Goal: Task Accomplishment & Management: Complete application form

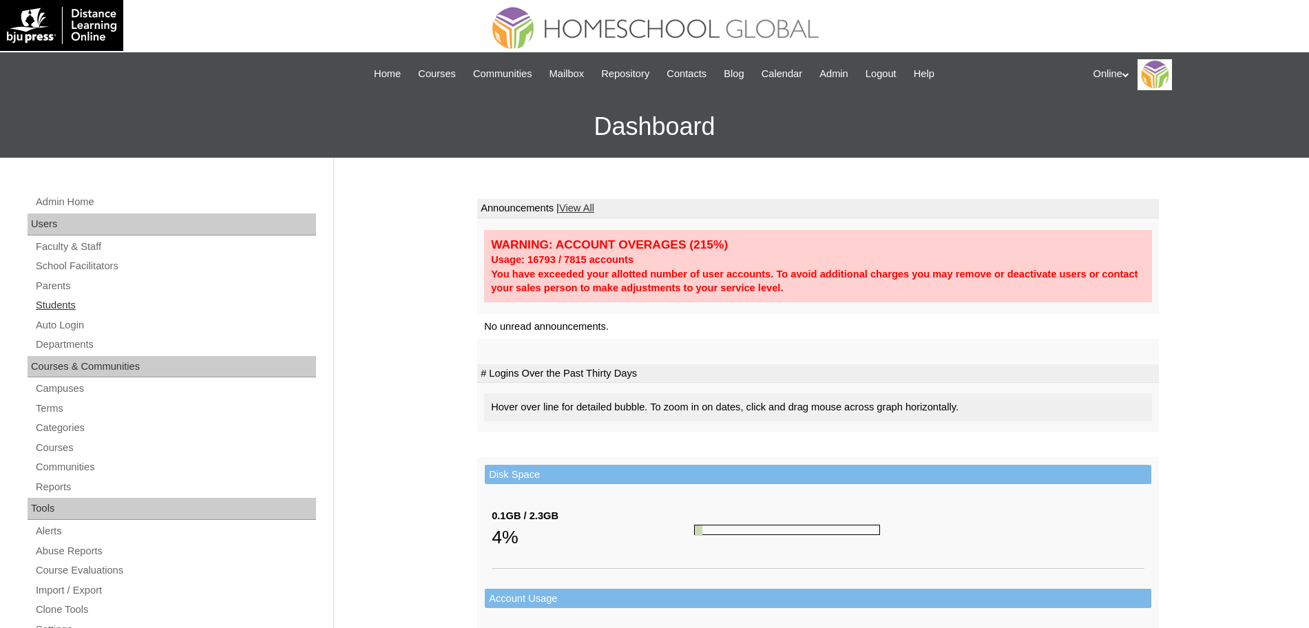
click at [63, 301] on link "Students" at bounding box center [175, 305] width 282 height 17
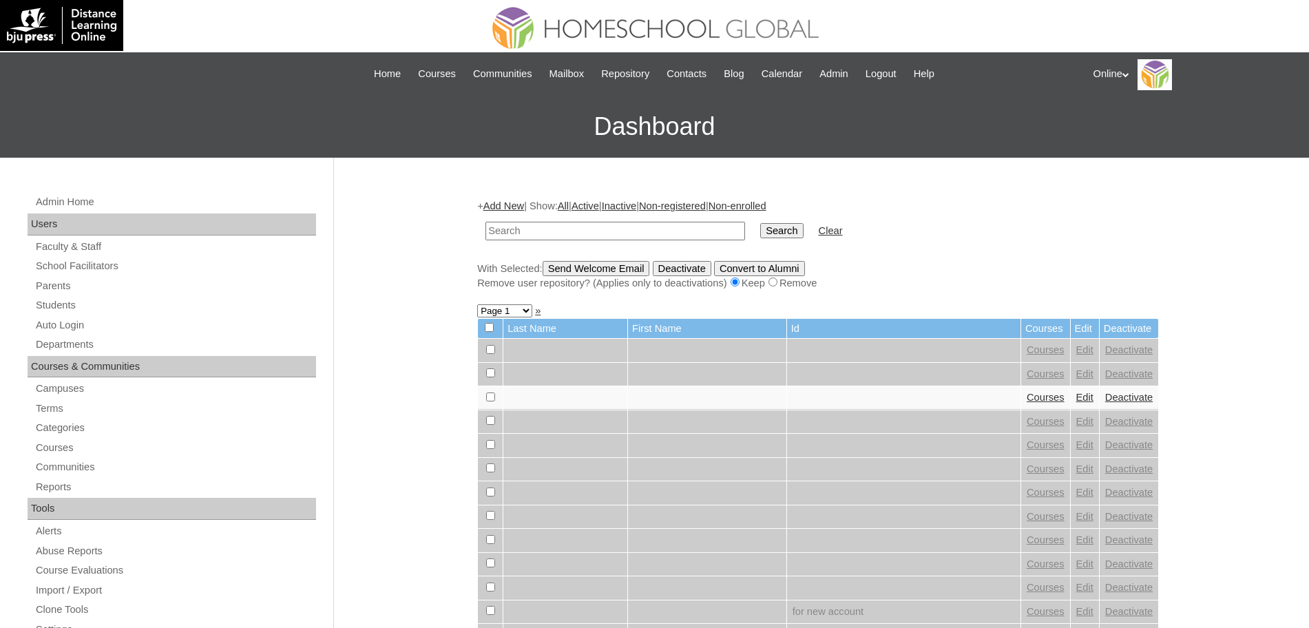
click at [501, 203] on link "Add New" at bounding box center [503, 205] width 41 height 11
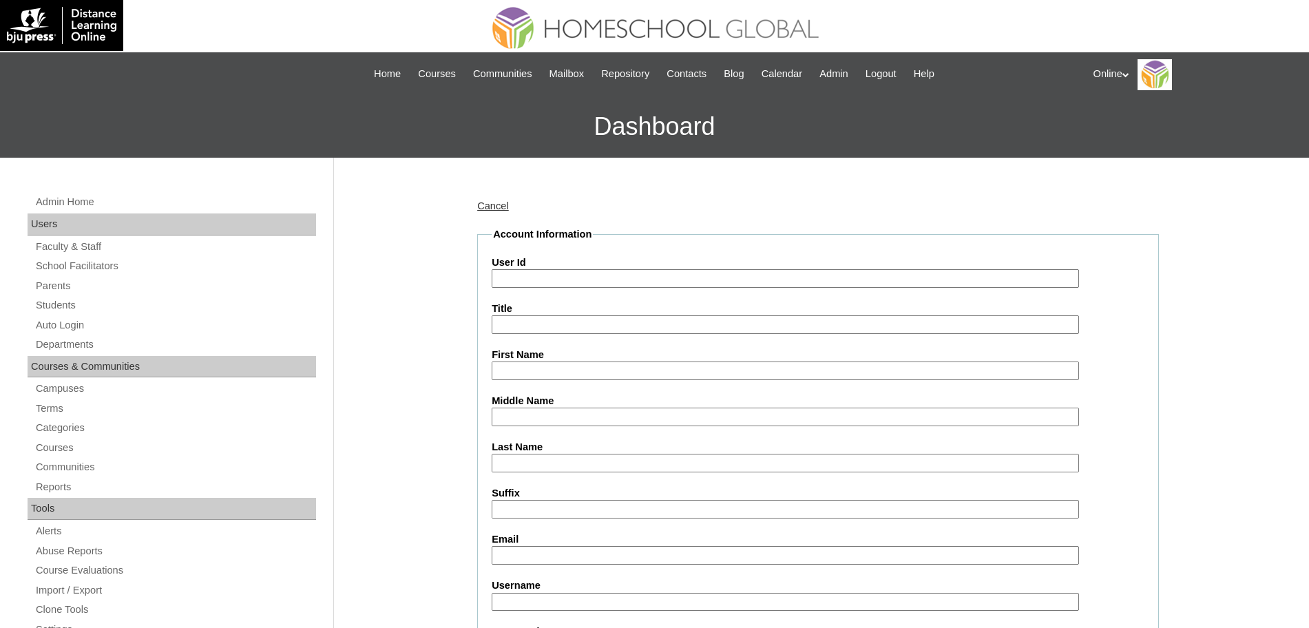
click at [569, 278] on input "User Id" at bounding box center [785, 278] width 587 height 19
paste input "HG264OACAD2025"
type input "HG264OACAD2025"
click at [515, 378] on input "First Name" at bounding box center [785, 371] width 587 height 19
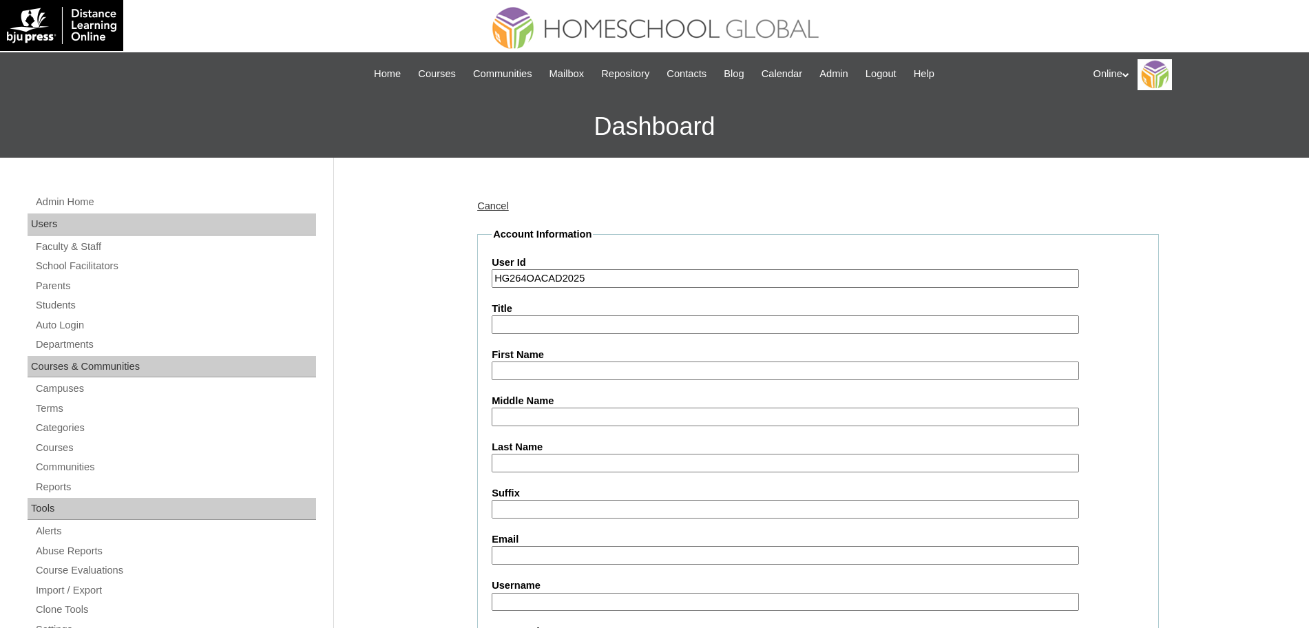
paste input "Isla Reese"
type input "Isla Reese"
click at [521, 469] on input "Last Name" at bounding box center [785, 463] width 587 height 19
paste input "Raqueño"
type input "Raqueño"
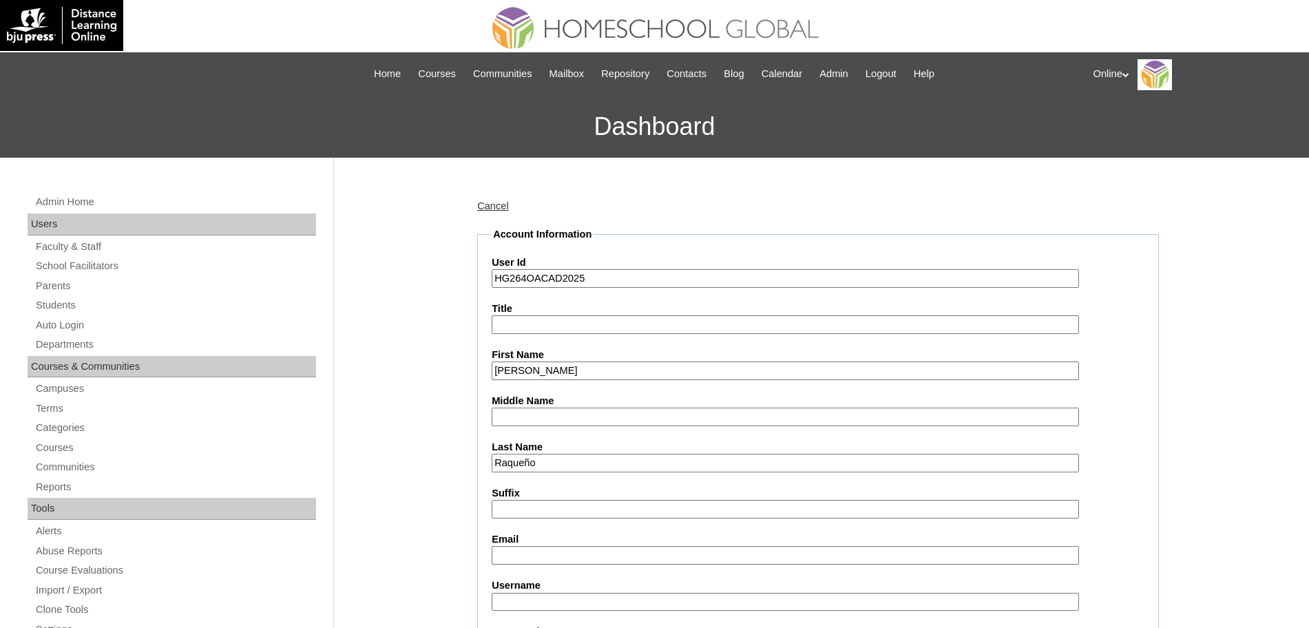
click at [596, 420] on input "Middle Name" at bounding box center [785, 417] width 587 height 19
paste input "Alves"
type input "Alves"
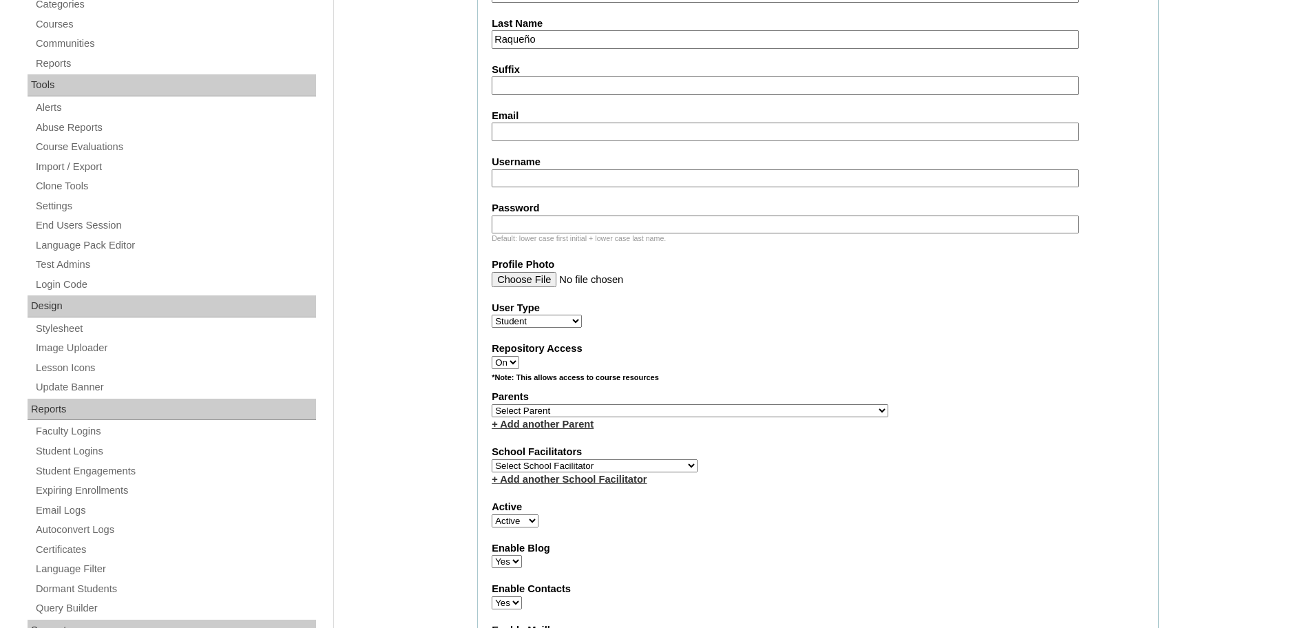
scroll to position [426, 0]
click at [562, 129] on input "Email" at bounding box center [785, 130] width 587 height 19
paste input "ainsleeraqueno@gmail.com"
type input "ainsleeraqueno@gmail.com"
click at [828, 318] on div "User Type Faculty Staff Student Parents School Facilitators" at bounding box center [818, 313] width 653 height 28
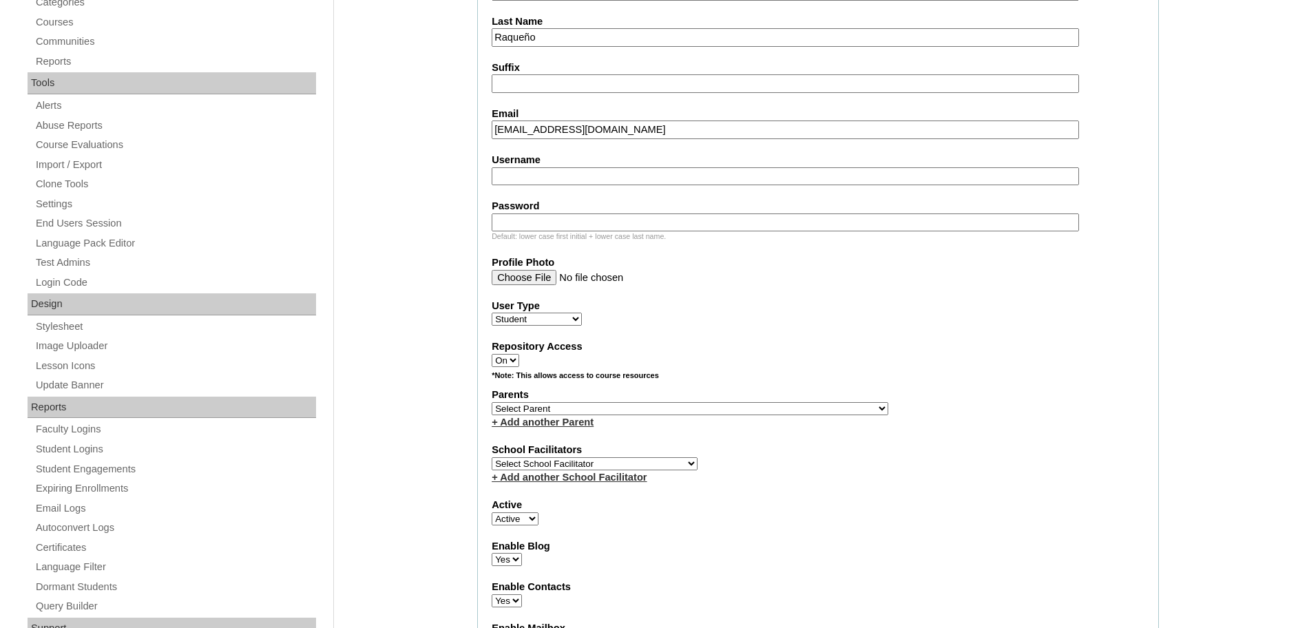
click at [585, 169] on input "Username" at bounding box center [785, 176] width 587 height 19
paste input "isla.raqueño2025"
type input "isla.raqueño2025"
click at [543, 218] on input "Password" at bounding box center [785, 222] width 587 height 19
paste input "JnHTg"
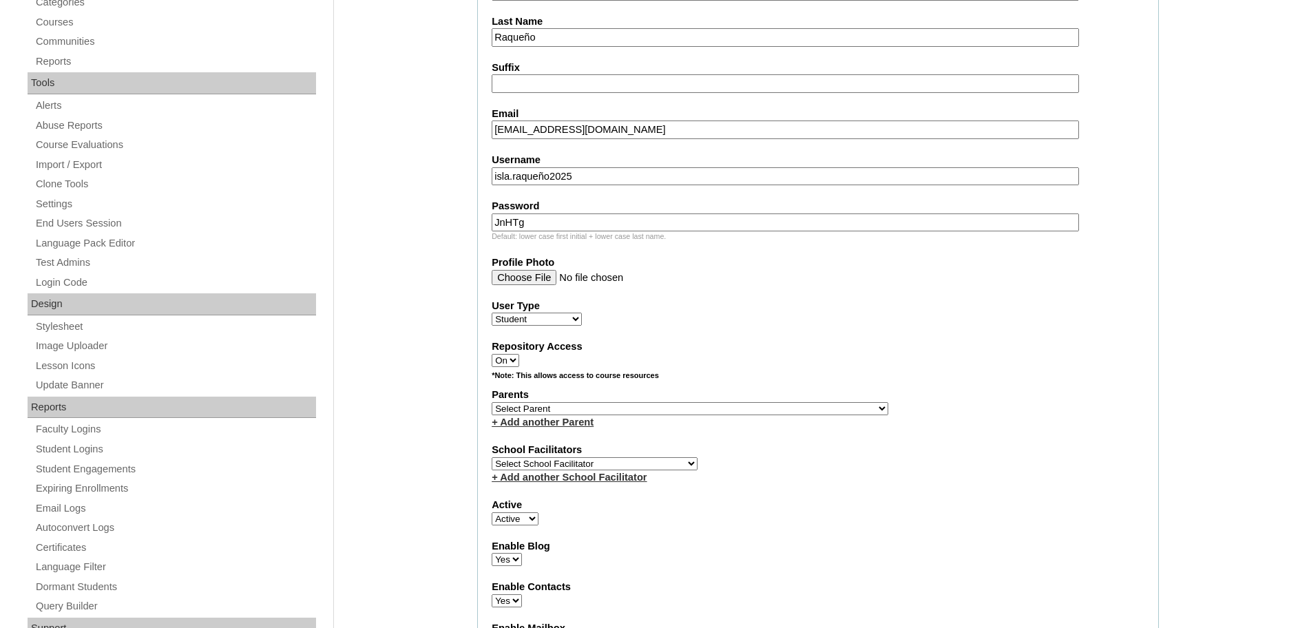
type input "JnHTg"
click at [796, 302] on label "User Type" at bounding box center [818, 306] width 653 height 14
click at [582, 313] on select "Faculty Staff Student Parents School Facilitators" at bounding box center [537, 319] width 90 height 13
click at [592, 470] on select "Select School Facilitator Norman Añain Ruffa Abadijas Mary Abella Gloryfe Abion…" at bounding box center [595, 463] width 206 height 13
select select "32656"
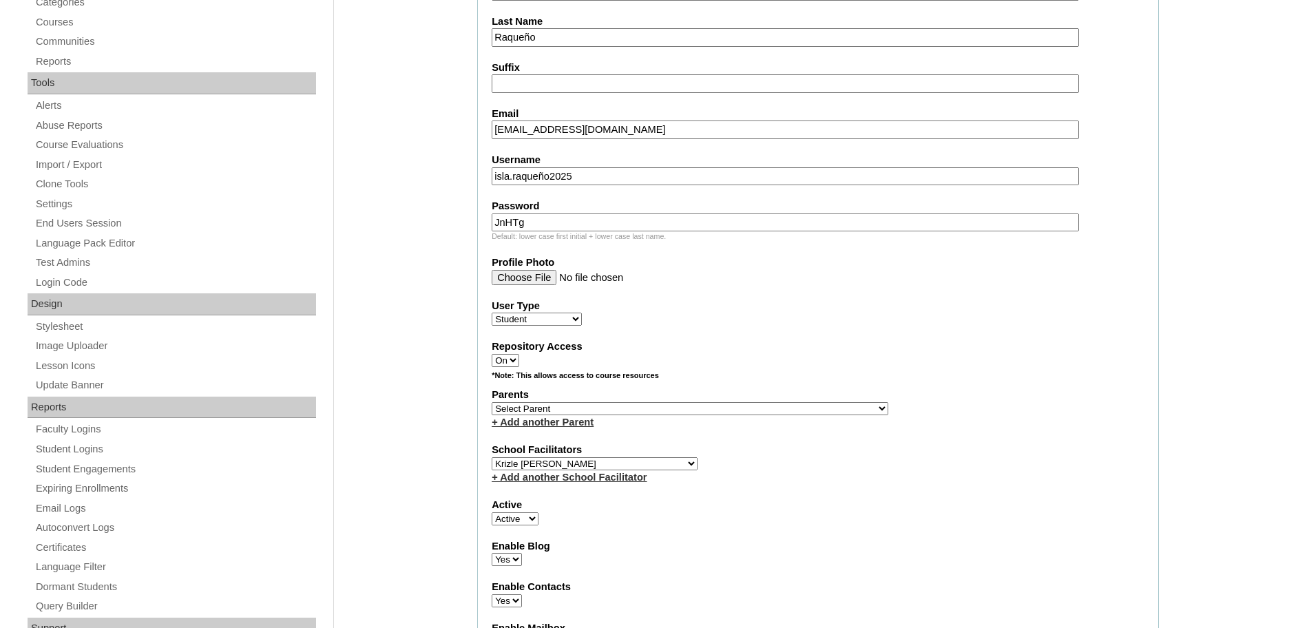
click at [492, 467] on select "Select School Facilitator Norman Añain Ruffa Abadijas Mary Abella Gloryfe Abion…" at bounding box center [595, 463] width 206 height 13
click at [613, 415] on select "Select Parent , , , , , , , , , , , , , , , , , , , , , , , , , , , , , , , , ,…" at bounding box center [690, 408] width 397 height 13
click at [598, 424] on div "Parents Select Parent , , , , , , , , , , , , , , , , , , , , , , , , , , , , ,…" at bounding box center [818, 408] width 653 height 41
click at [599, 415] on select "Select Parent , , , , , , , , , , , , , , , , , , , , , , , , , , , , , , , , ,…" at bounding box center [690, 408] width 397 height 13
select select "43638"
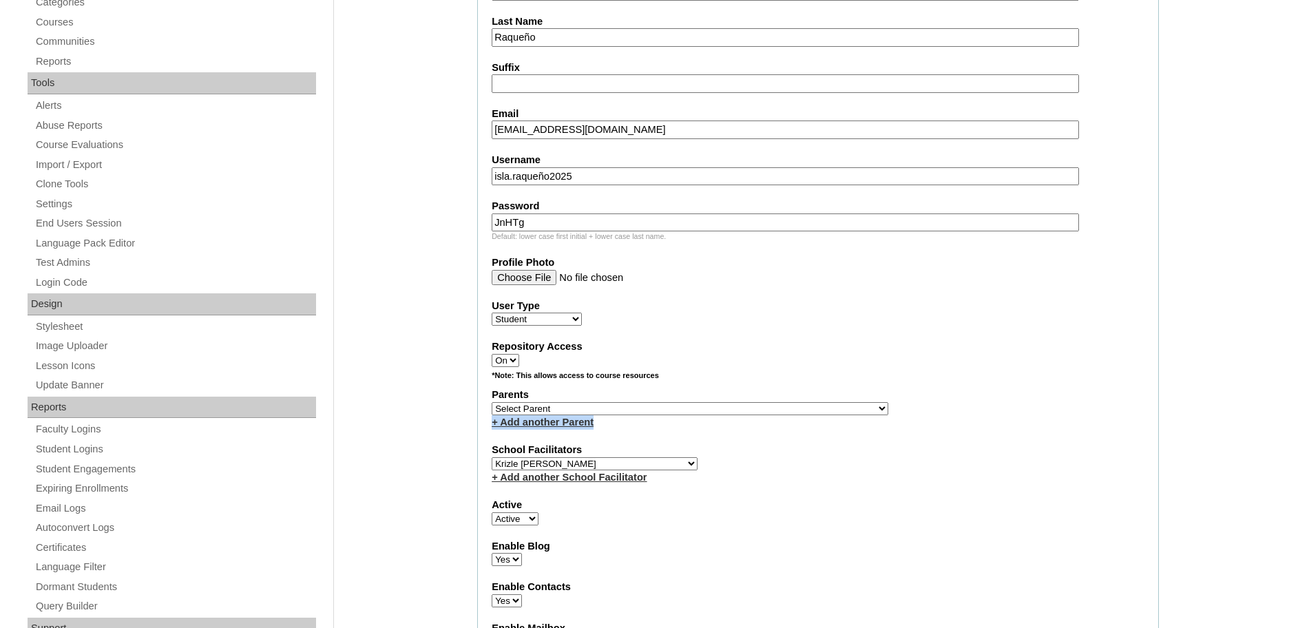
click at [492, 408] on select "Select Parent , , , , , , , , , , , , , , , , , , , , , , , , , , , , , , , , ,…" at bounding box center [690, 408] width 397 height 13
click at [941, 485] on div "+ Add another School Facilitator" at bounding box center [818, 477] width 653 height 14
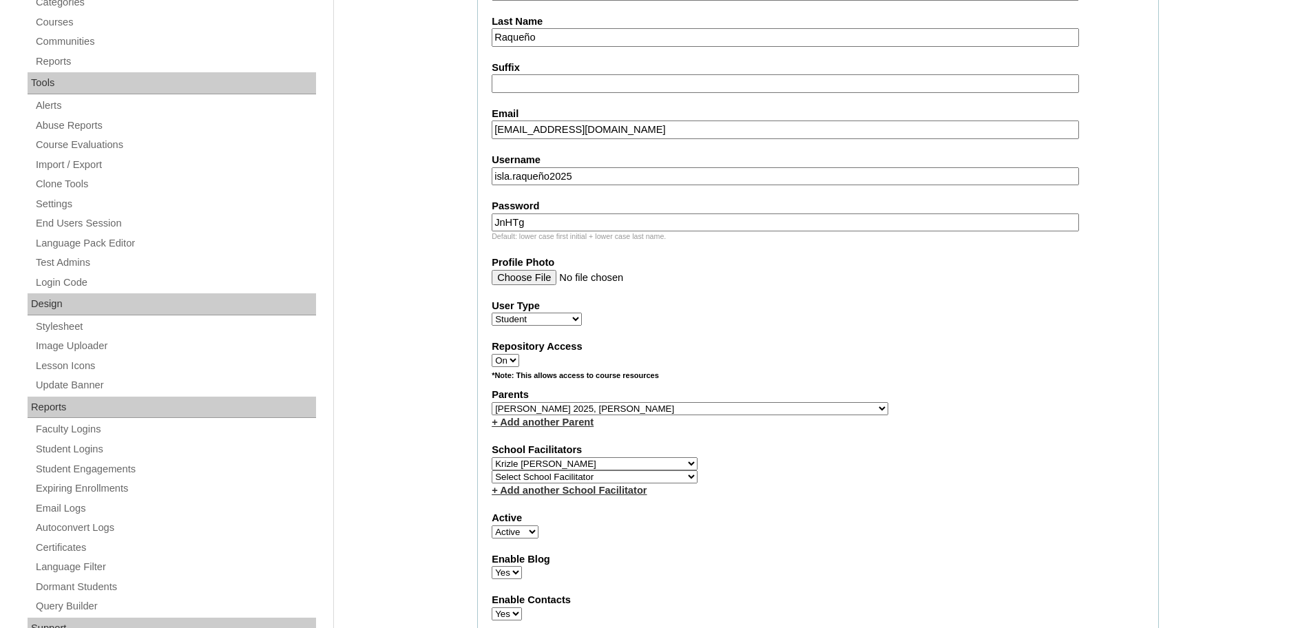
scroll to position [1512, 0]
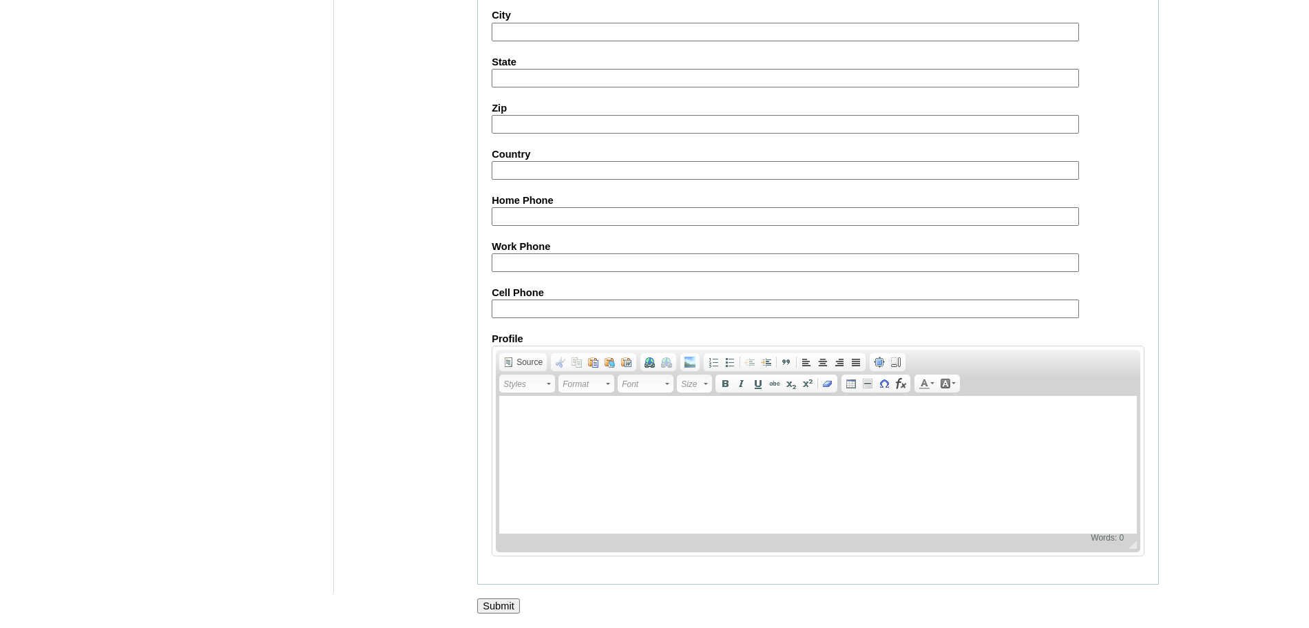
click at [499, 604] on input "Submit" at bounding box center [498, 605] width 43 height 15
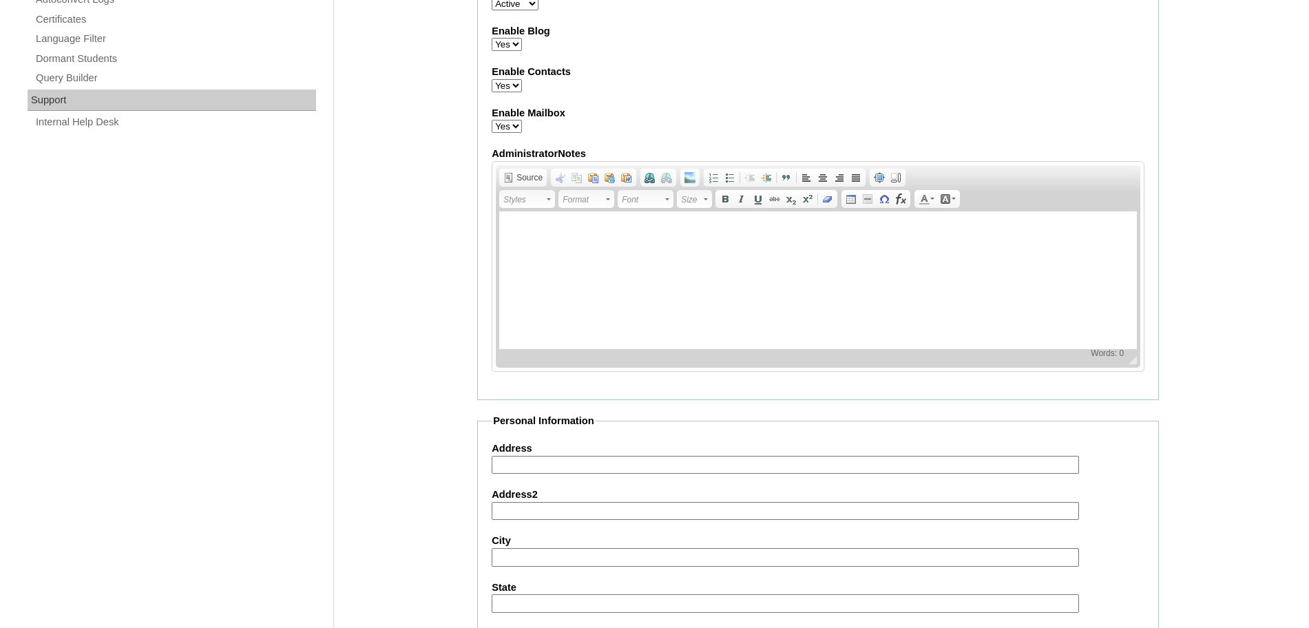
scroll to position [651, 0]
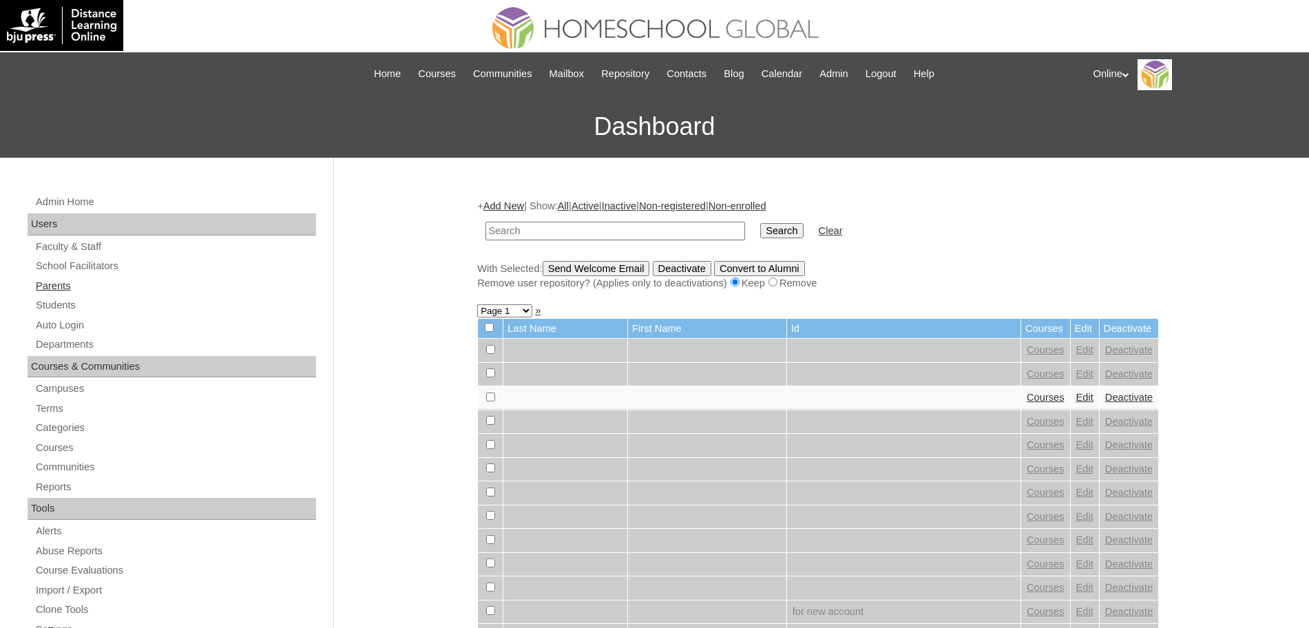
click at [59, 285] on link "Parents" at bounding box center [175, 286] width 282 height 17
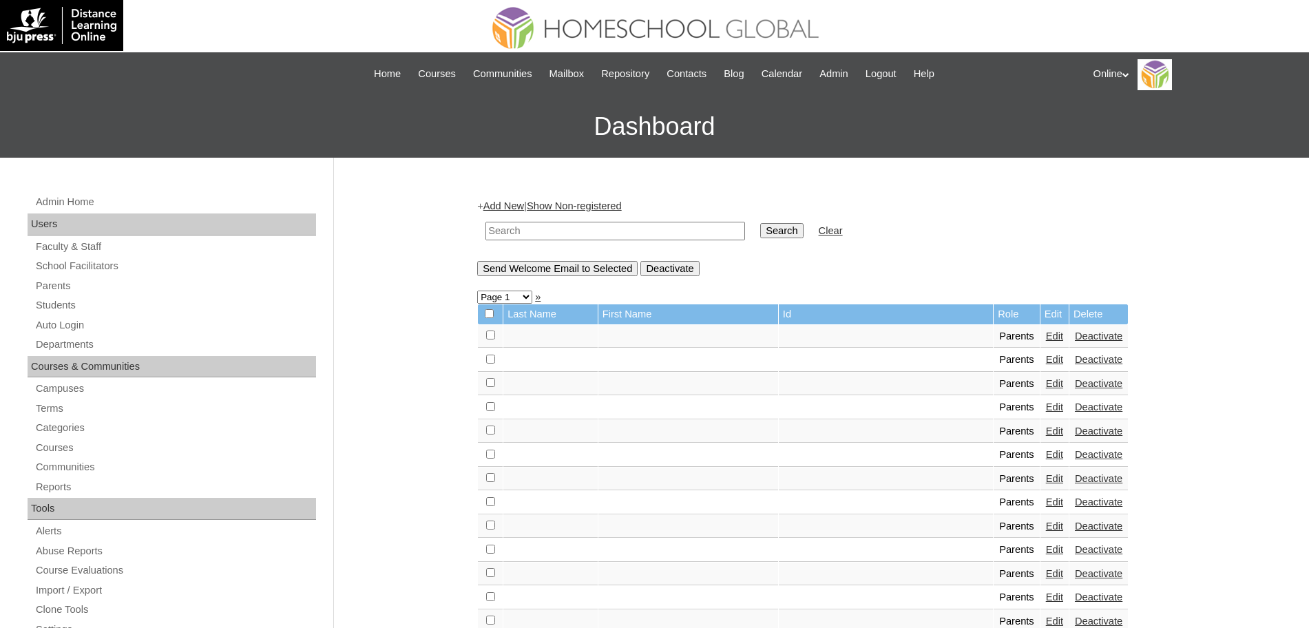
click at [541, 240] on td at bounding box center [615, 231] width 273 height 32
click at [547, 234] on input "text" at bounding box center [615, 231] width 260 height 19
type input "[PERSON_NAME]"
click at [760, 223] on input "Search" at bounding box center [781, 230] width 43 height 15
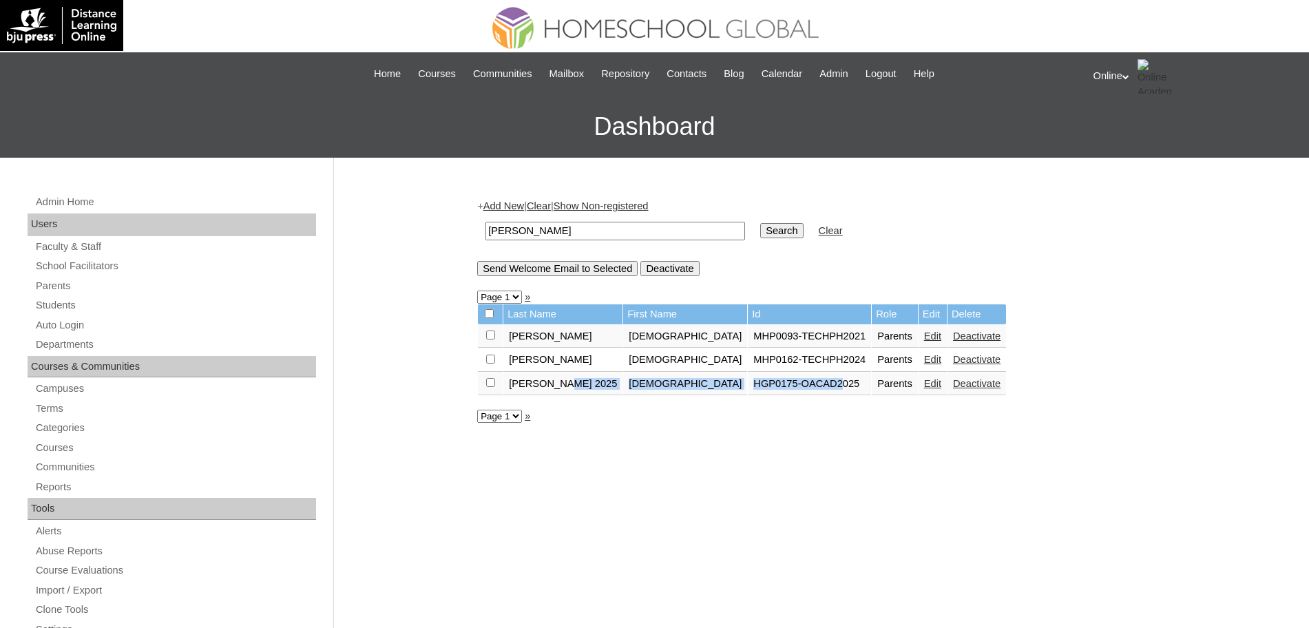
drag, startPoint x: 563, startPoint y: 387, endPoint x: 724, endPoint y: 387, distance: 161.8
click at [724, 387] on tr "Alves 2025 Ainslee HGP0175-OACAD2025 Parents Edit Deactivate" at bounding box center [742, 384] width 528 height 23
click at [55, 311] on link "Students" at bounding box center [175, 305] width 282 height 17
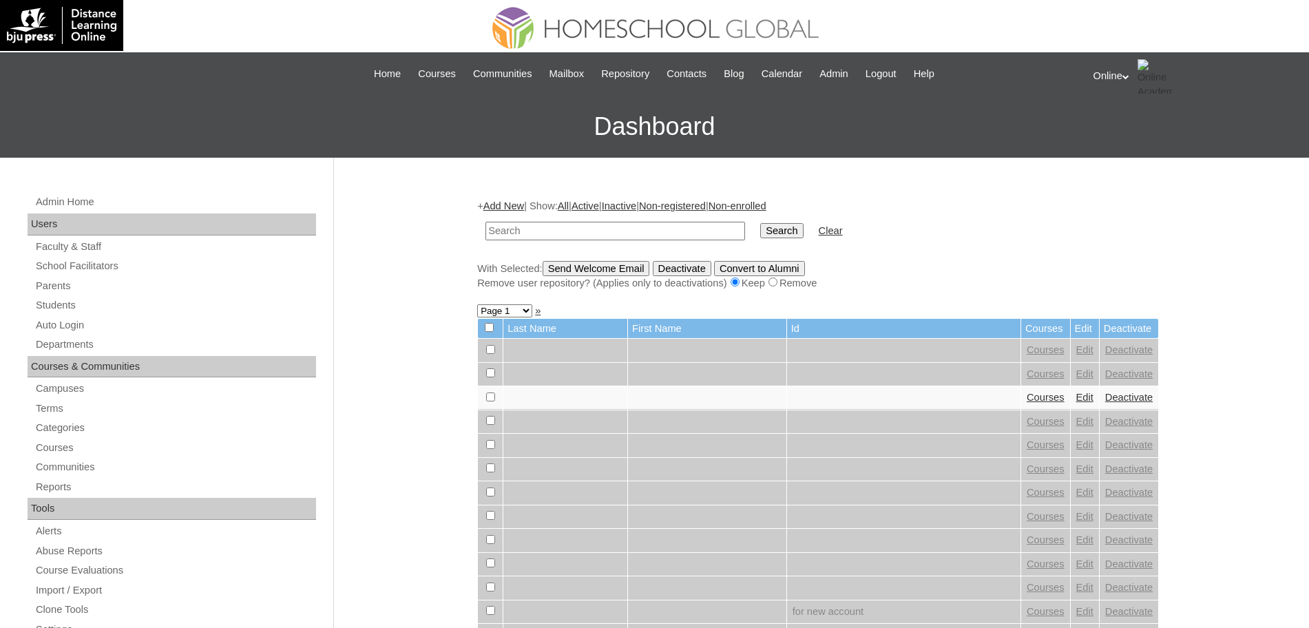
click at [537, 237] on input "text" at bounding box center [615, 231] width 260 height 19
type input "isla"
click at [760, 223] on input "Search" at bounding box center [781, 230] width 43 height 15
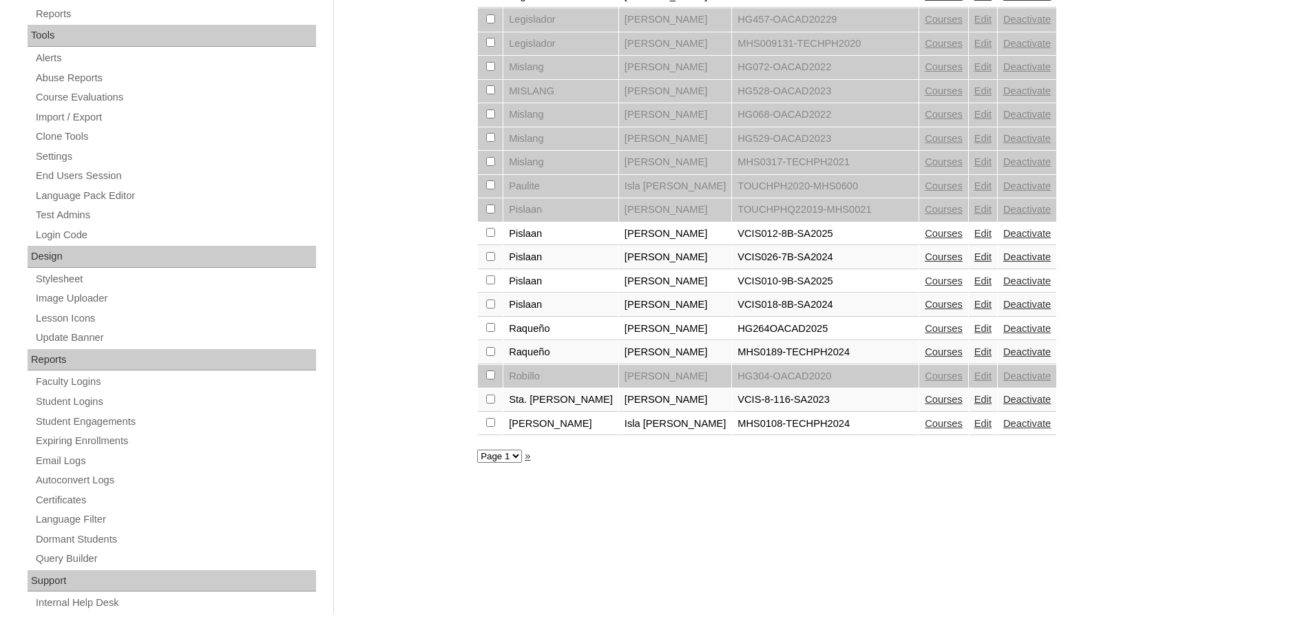
scroll to position [494, 0]
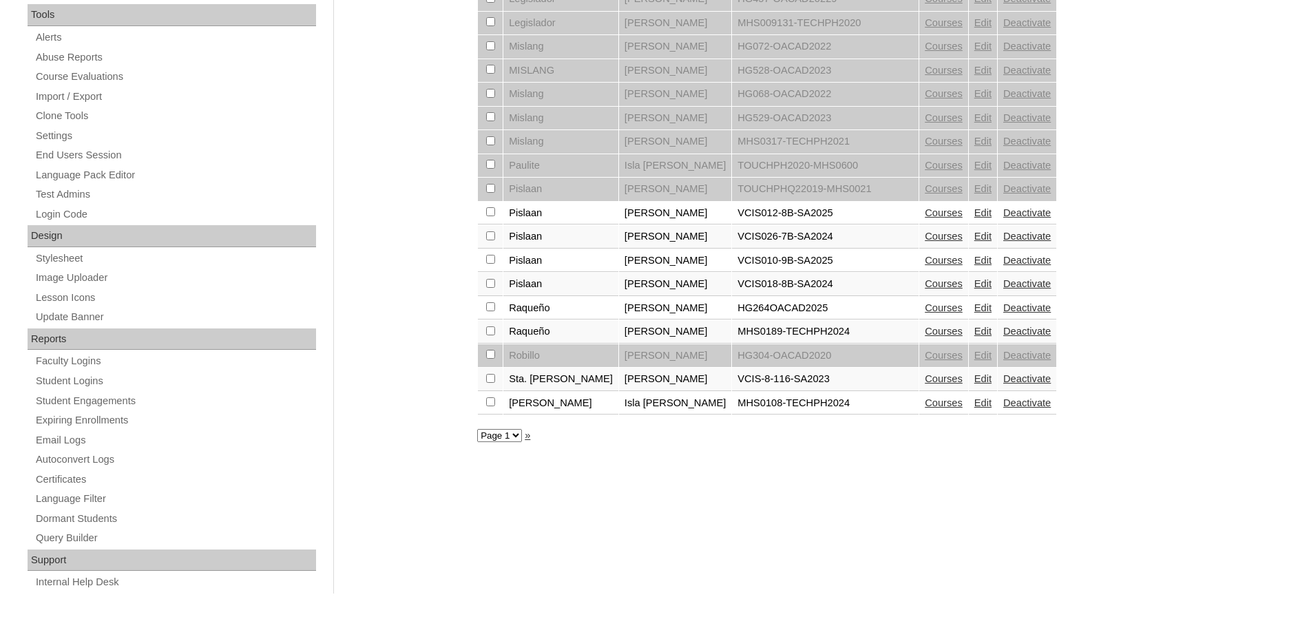
click at [925, 311] on link "Courses" at bounding box center [944, 307] width 38 height 11
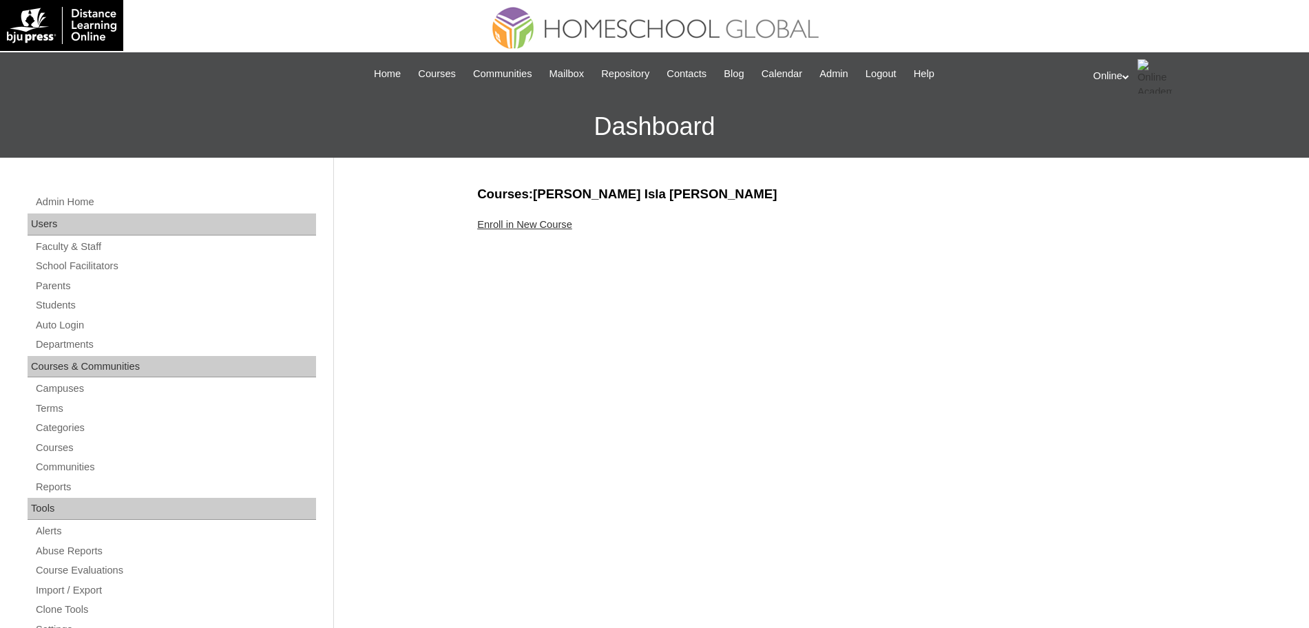
click at [539, 224] on link "Enroll in New Course" at bounding box center [524, 224] width 95 height 11
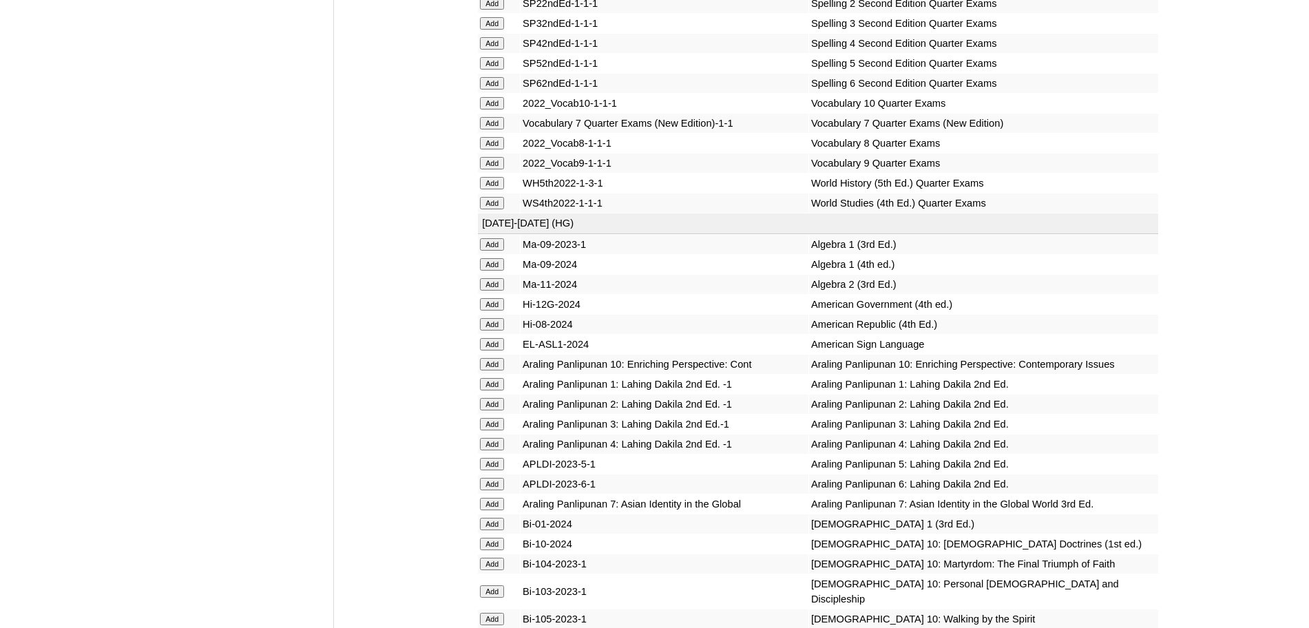
click at [723, 314] on td "Hi-12G-2024" at bounding box center [665, 304] width 288 height 19
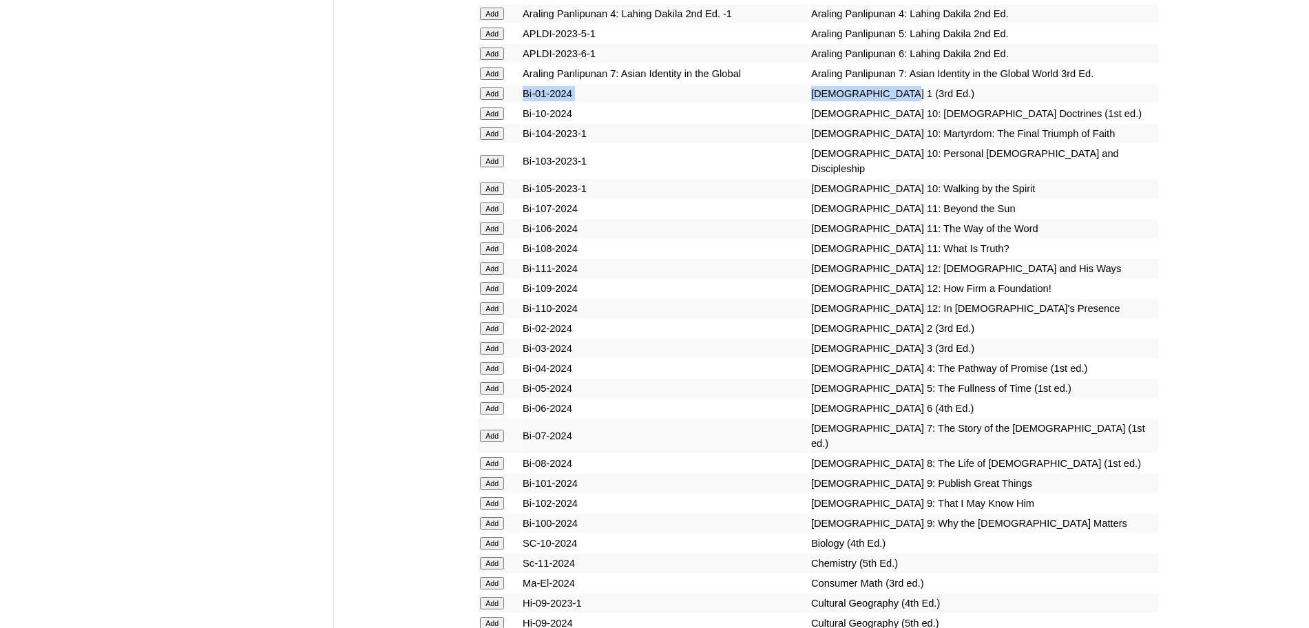
drag, startPoint x: 853, startPoint y: 182, endPoint x: 513, endPoint y: 182, distance: 340.2
click at [513, 103] on tr "Add Bi-01-2024 Bible 1 (3rd Ed.)" at bounding box center [818, 93] width 680 height 19
click at [492, 100] on input "Add" at bounding box center [492, 93] width 24 height 12
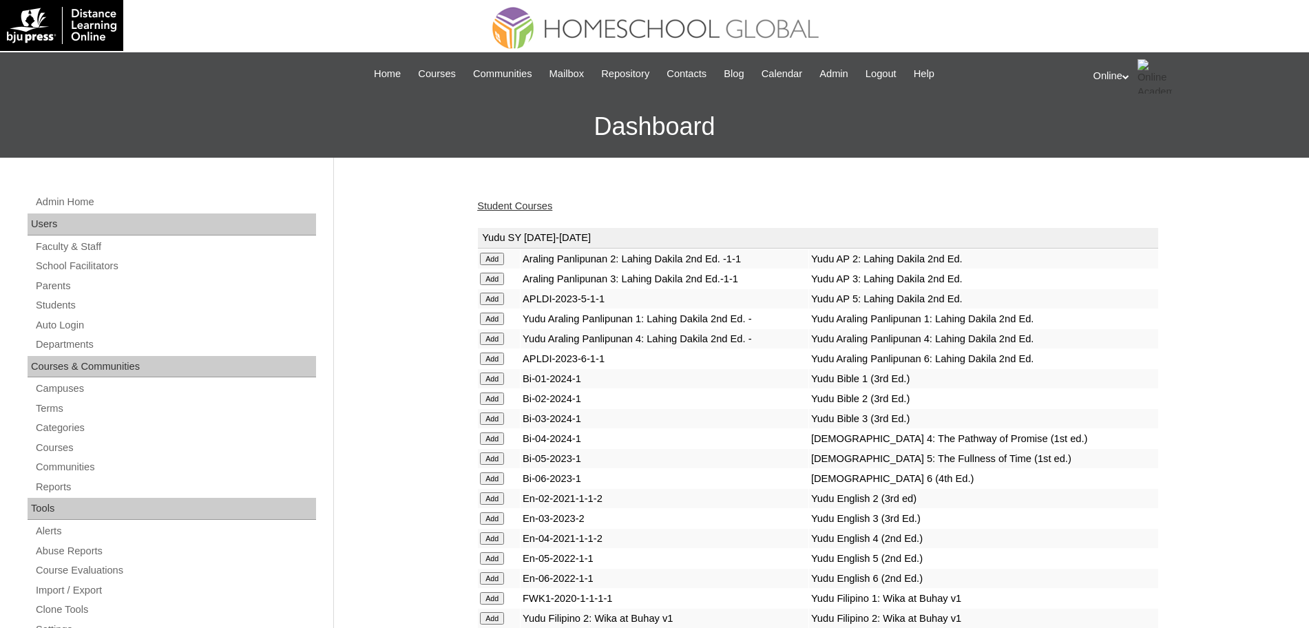
scroll to position [5234, 0]
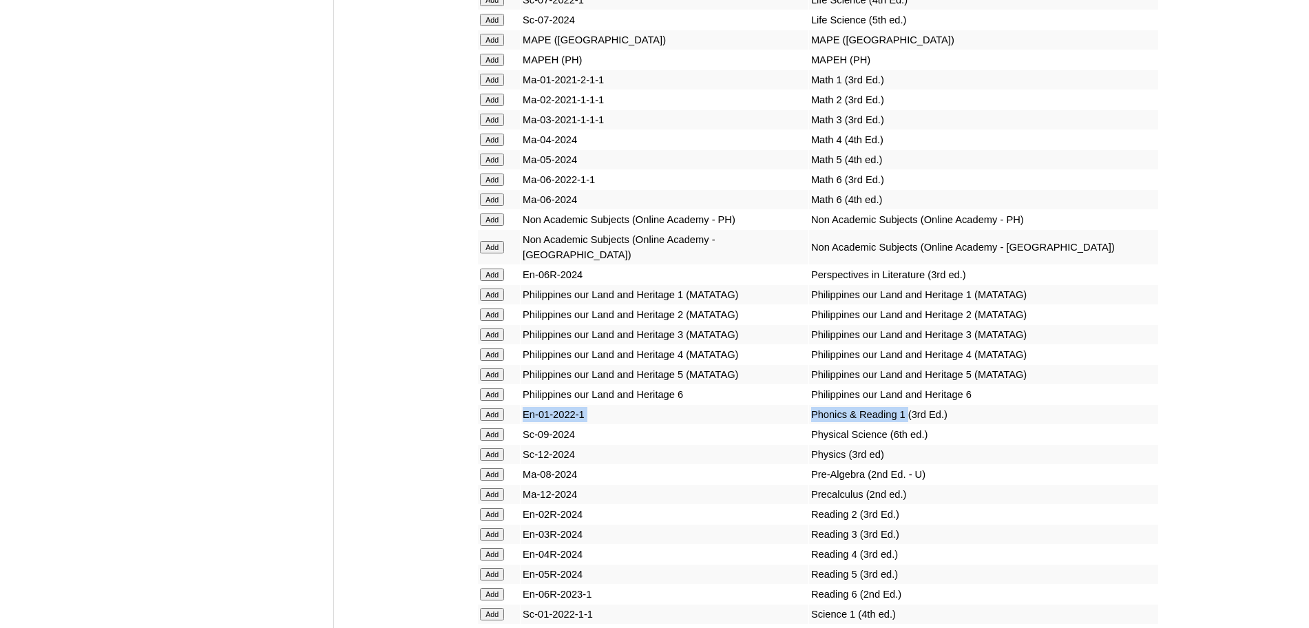
drag, startPoint x: 881, startPoint y: 450, endPoint x: 527, endPoint y: 452, distance: 354.0
click at [527, 424] on tr "Add En-01-2022-1 Phonics & Reading 1 (3rd Ed.)" at bounding box center [818, 414] width 680 height 19
click at [489, 421] on input "Add" at bounding box center [492, 414] width 24 height 12
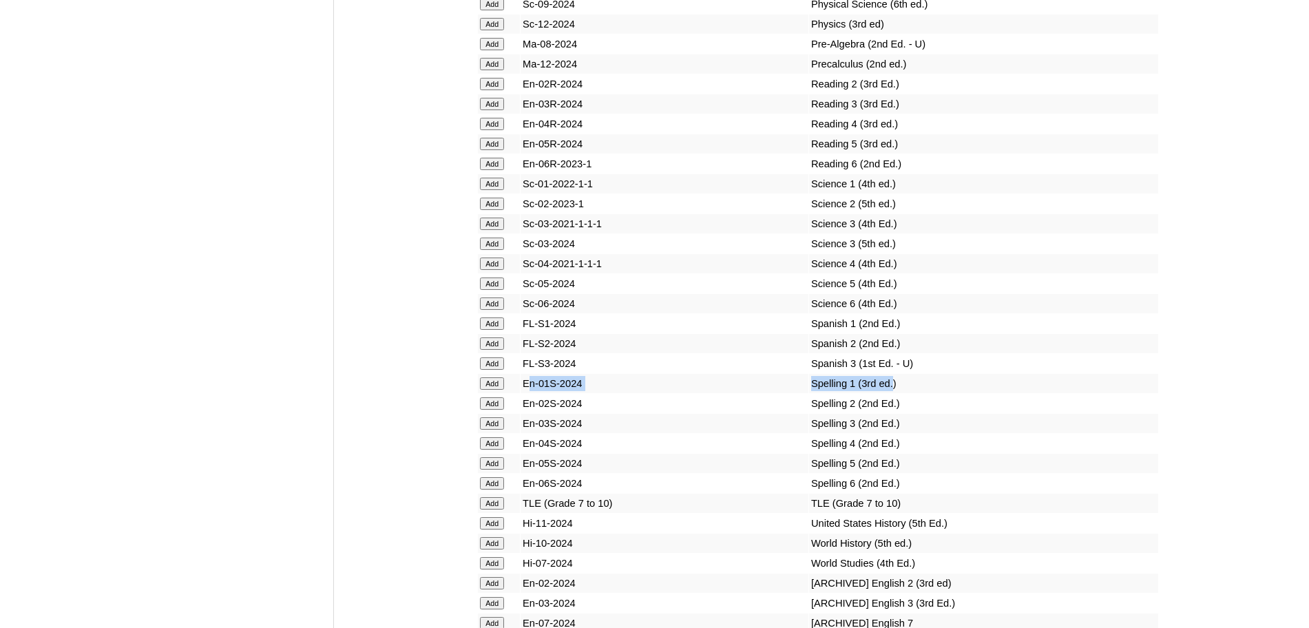
drag, startPoint x: 864, startPoint y: 430, endPoint x: 530, endPoint y: 425, distance: 334.0
click at [530, 393] on tr "Add En-01S-2024 Spelling 1 (3rd ed.)" at bounding box center [818, 383] width 680 height 19
click at [493, 390] on input "Add" at bounding box center [492, 383] width 24 height 12
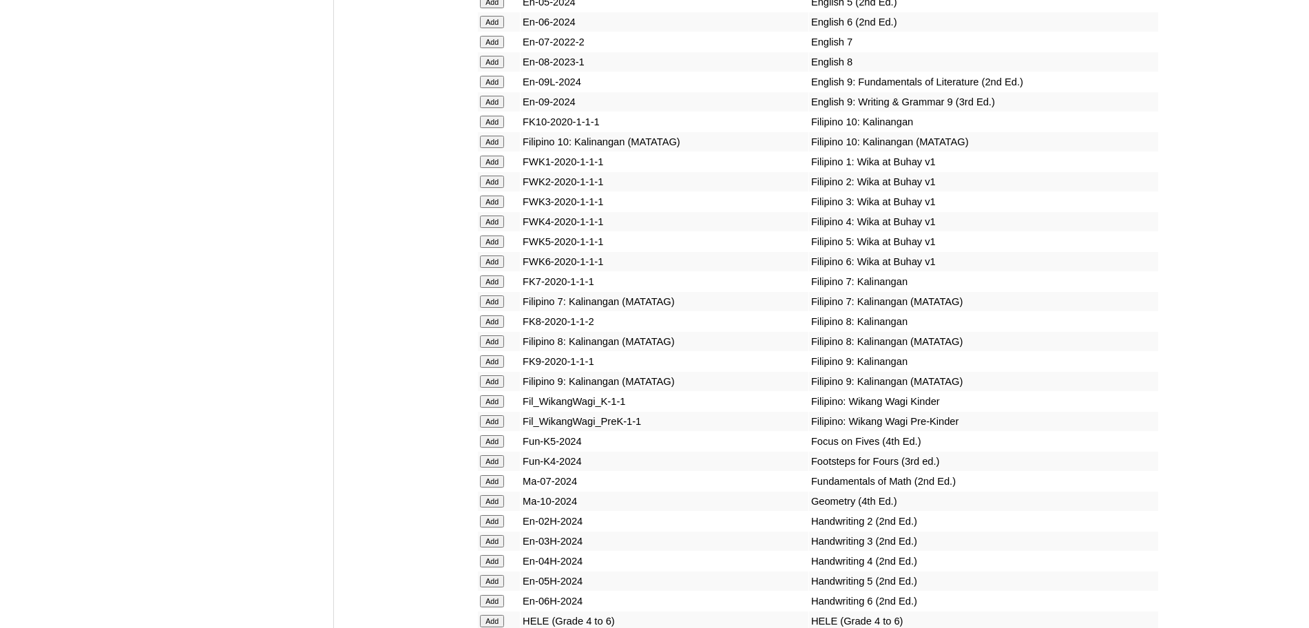
scroll to position [5234, 0]
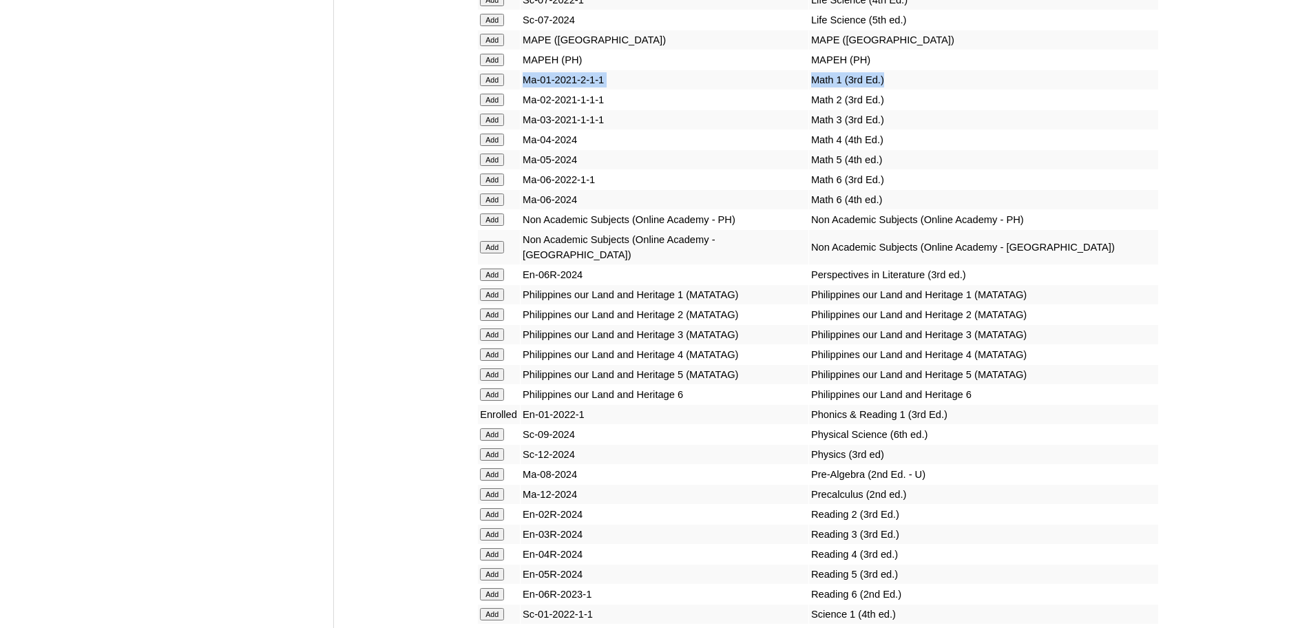
drag, startPoint x: 865, startPoint y: 143, endPoint x: 526, endPoint y: 139, distance: 338.8
click at [526, 90] on tr "Add Ma-01-2021-2-1-1 Math 1 (3rd Ed.)" at bounding box center [818, 79] width 680 height 19
click at [503, 86] on input "Add" at bounding box center [492, 80] width 24 height 12
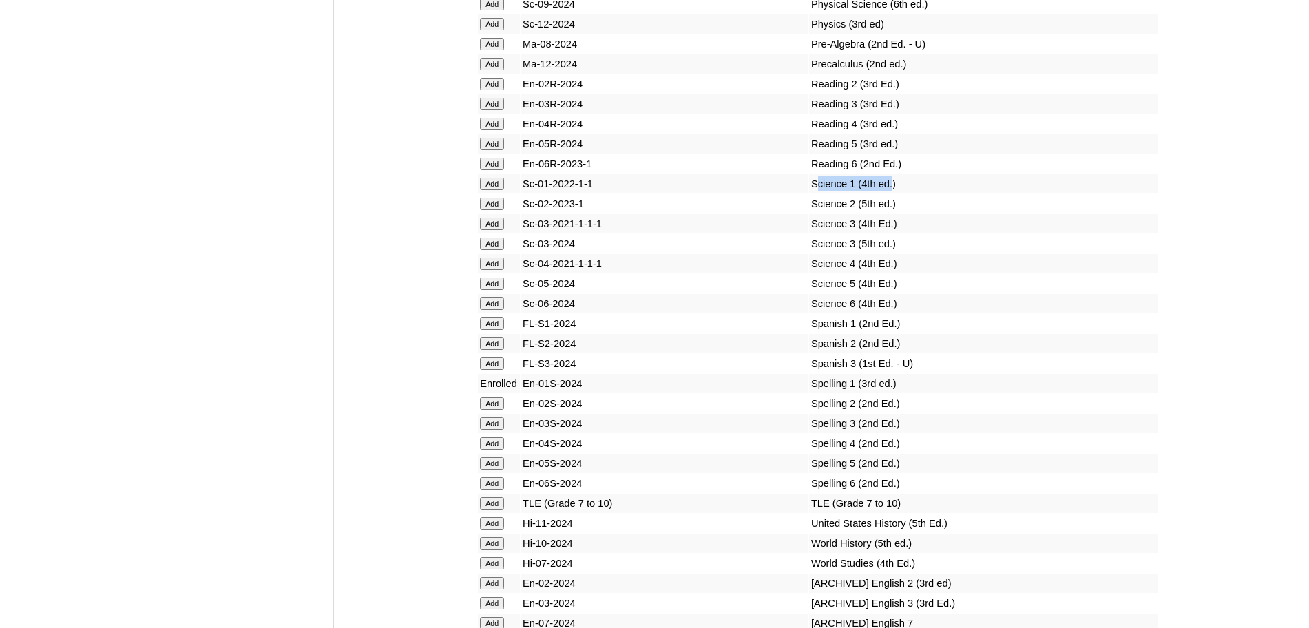
drag, startPoint x: 866, startPoint y: 234, endPoint x: 784, endPoint y: 229, distance: 82.1
click at [809, 194] on td "Science 1 (4th ed.)" at bounding box center [983, 183] width 349 height 19
click at [498, 190] on input "Add" at bounding box center [492, 184] width 24 height 12
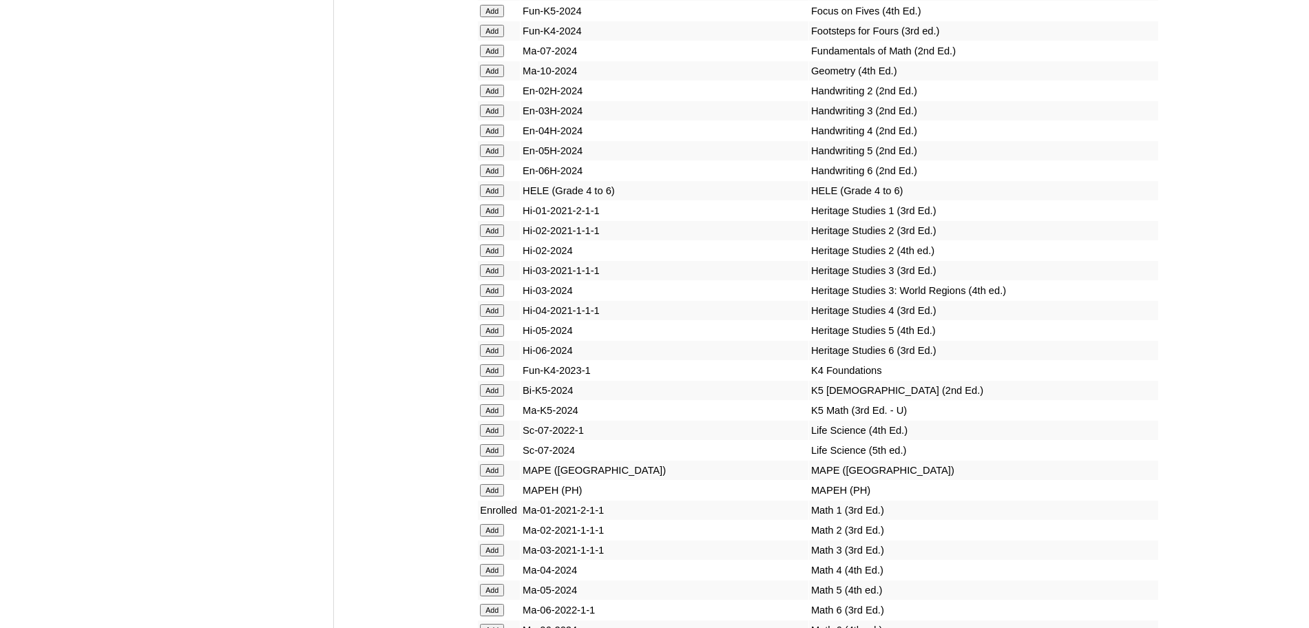
scroll to position [4373, 0]
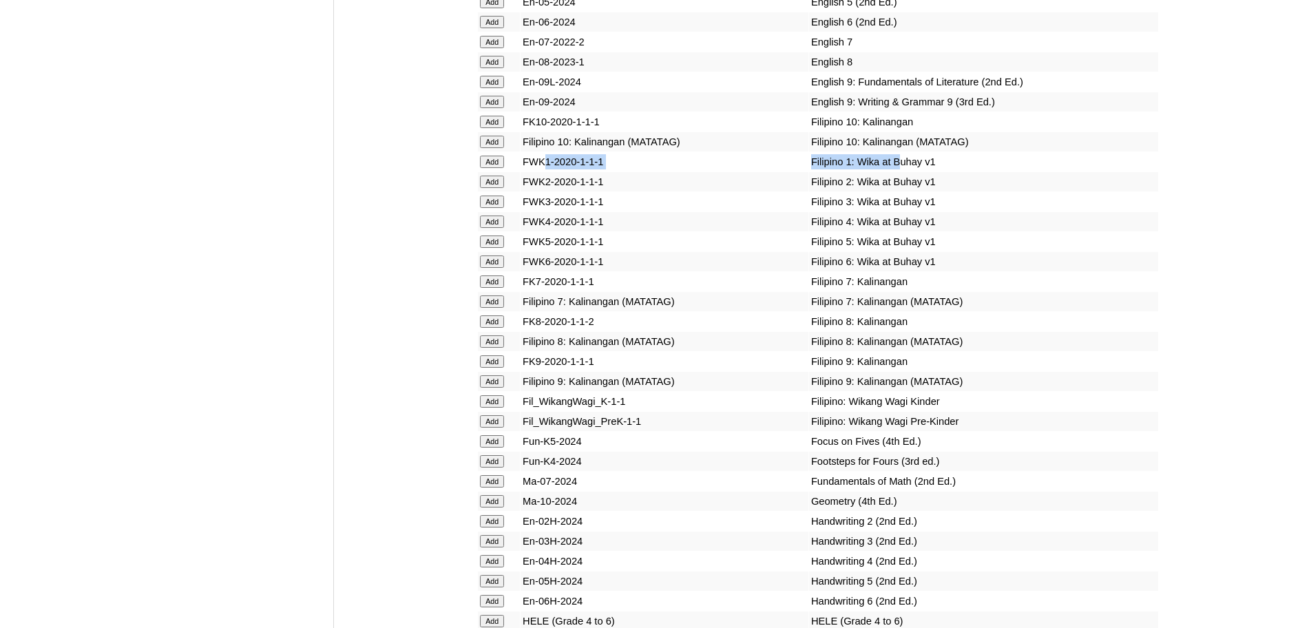
drag, startPoint x: 870, startPoint y: 223, endPoint x: 545, endPoint y: 226, distance: 324.4
click at [545, 171] on tr "Add FWK1-2020-1-1-1 [DEMOGRAPHIC_DATA] 1: Wika at Buhay v1" at bounding box center [818, 161] width 680 height 19
click at [501, 168] on input "Add" at bounding box center [492, 162] width 24 height 12
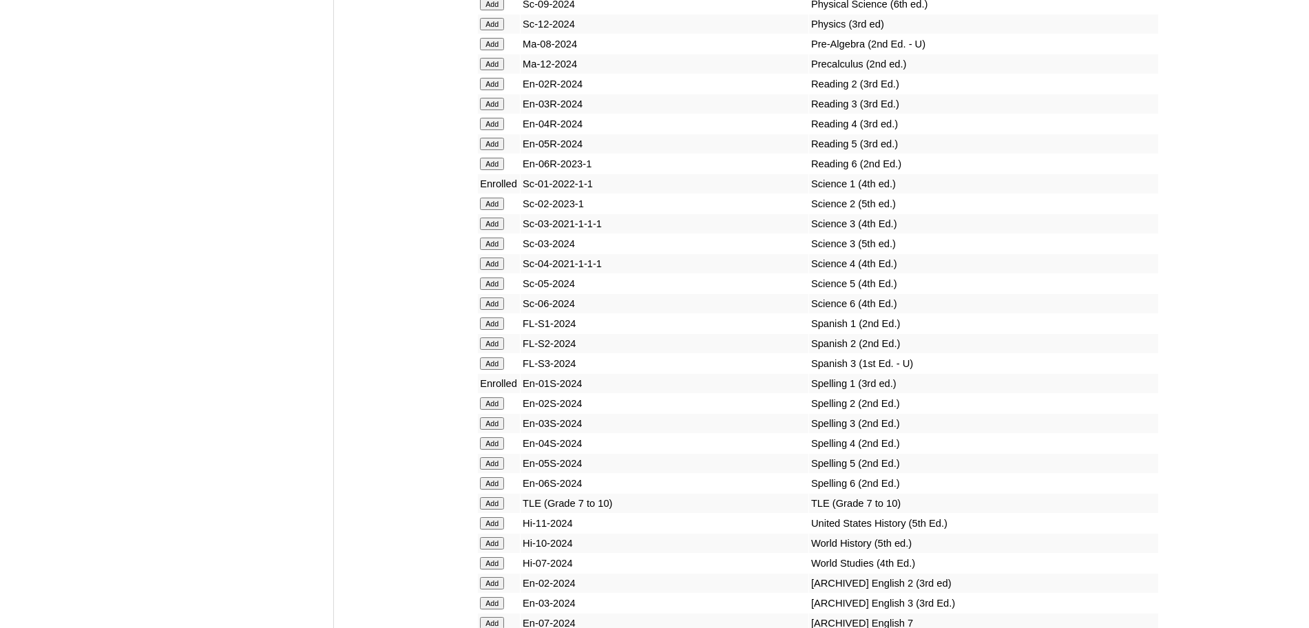
scroll to position [5234, 0]
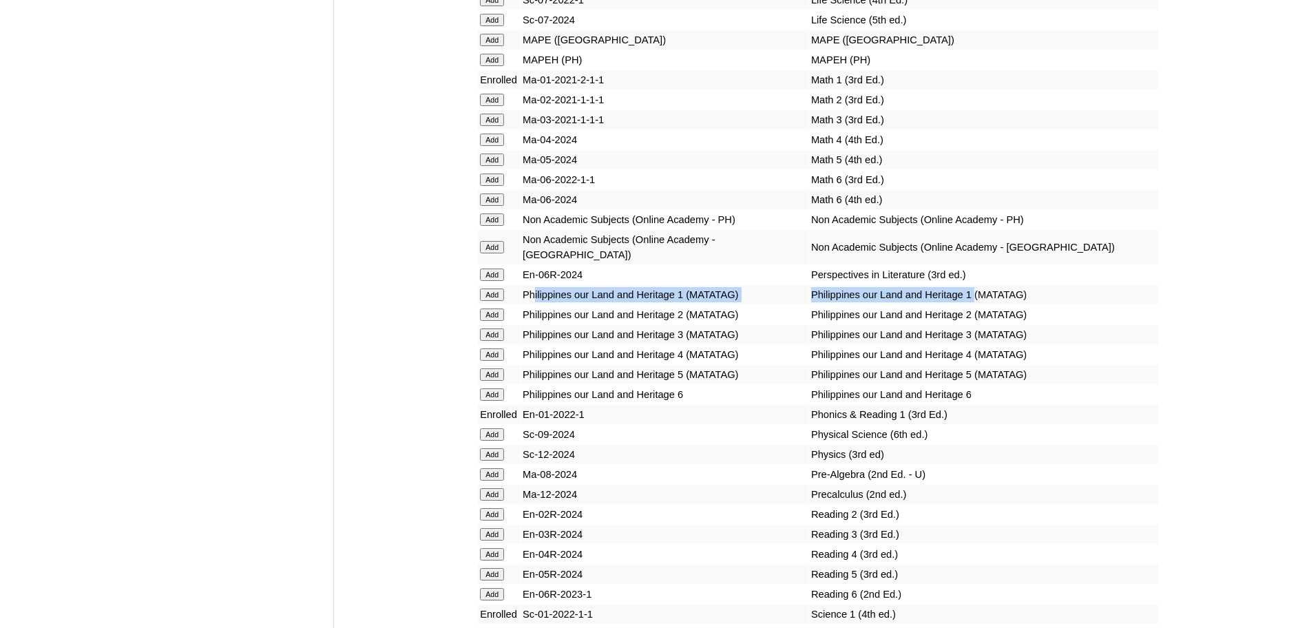
drag, startPoint x: 952, startPoint y: 339, endPoint x: 537, endPoint y: 346, distance: 415.3
click at [537, 304] on tr "Add Philippines our Land and Heritage 1 (MATATAG) Philippines our Land and Heri…" at bounding box center [818, 294] width 680 height 19
click at [503, 301] on input "Add" at bounding box center [492, 295] width 24 height 12
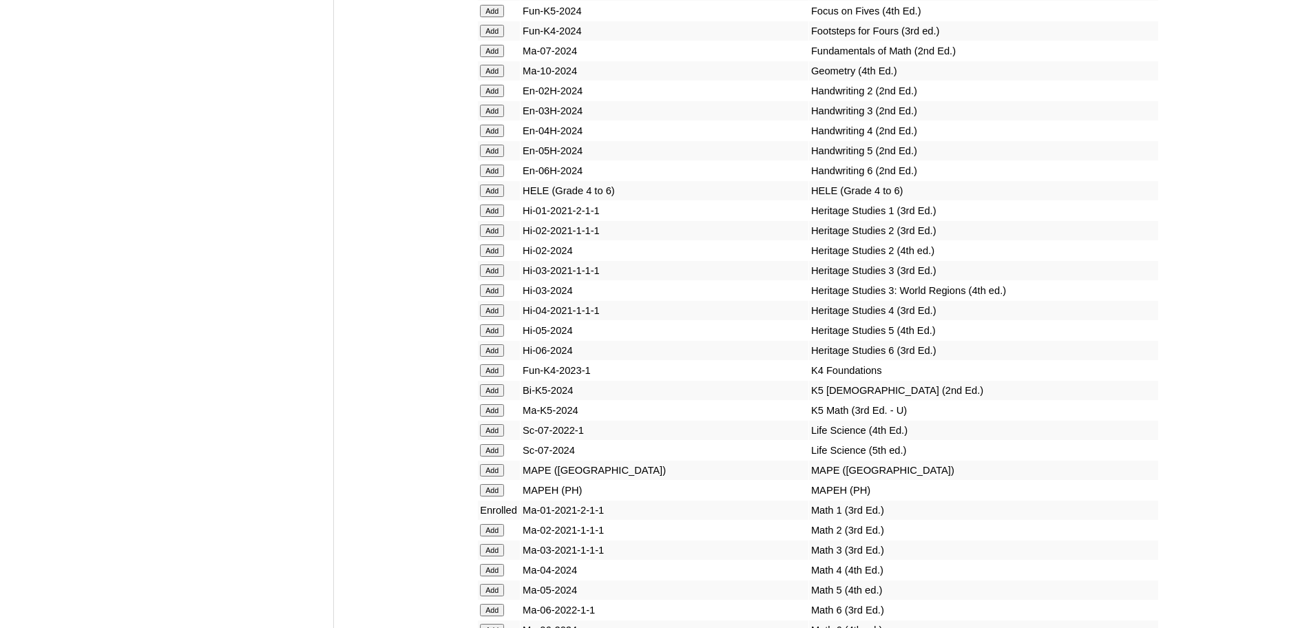
scroll to position [5234, 0]
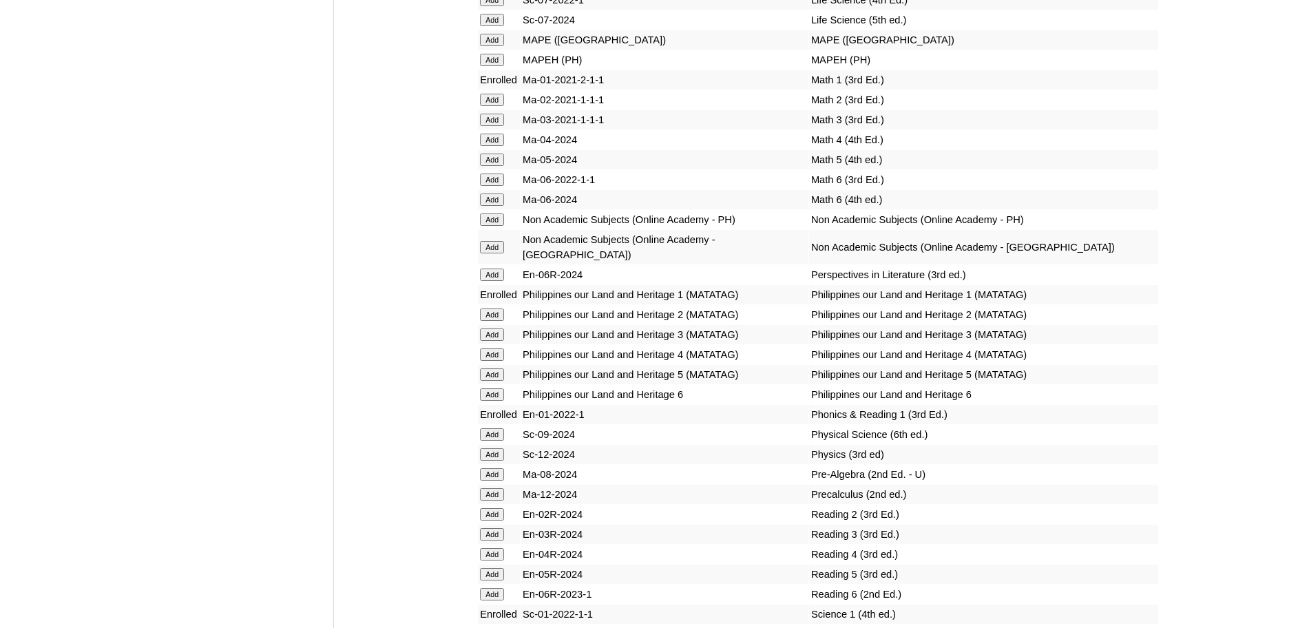
click at [497, 226] on input "Add" at bounding box center [492, 219] width 24 height 12
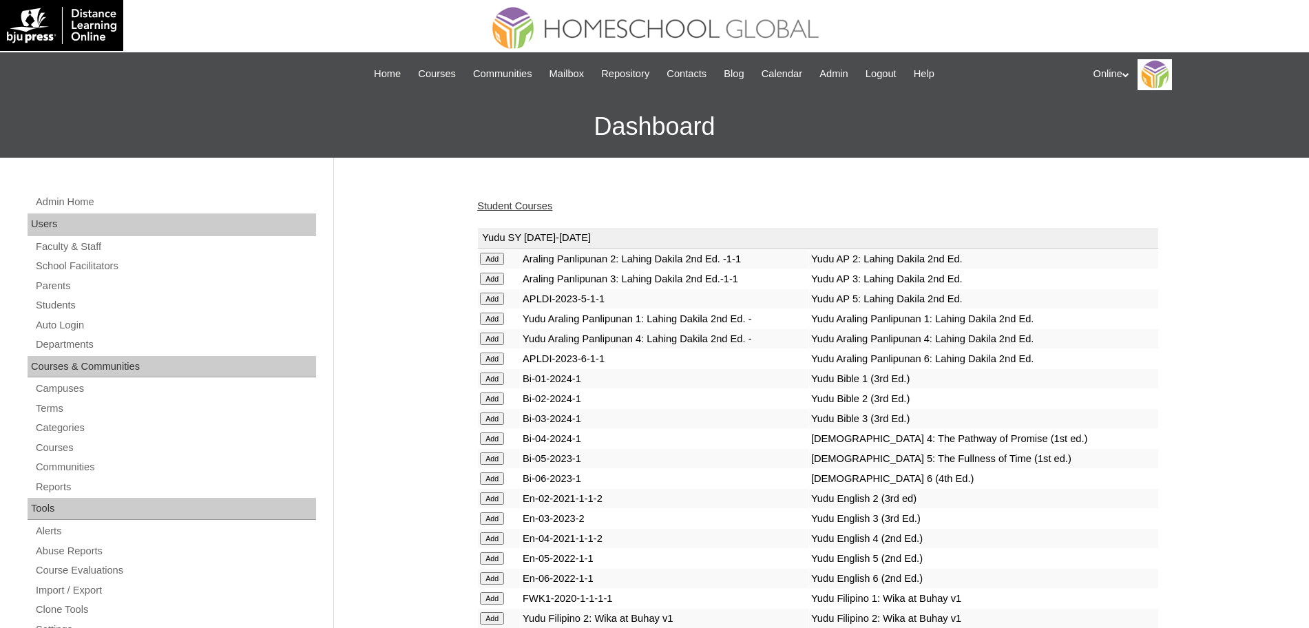
click at [550, 204] on link "Student Courses" at bounding box center [514, 205] width 75 height 11
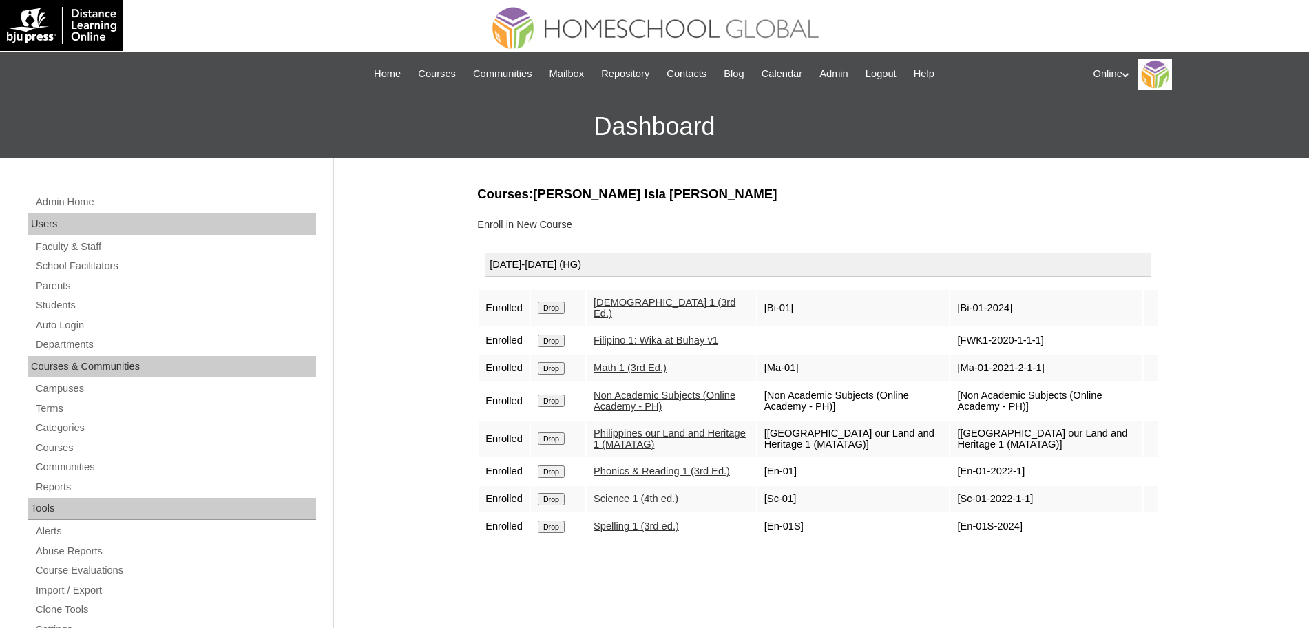
click at [556, 225] on link "Enroll in New Course" at bounding box center [524, 224] width 95 height 11
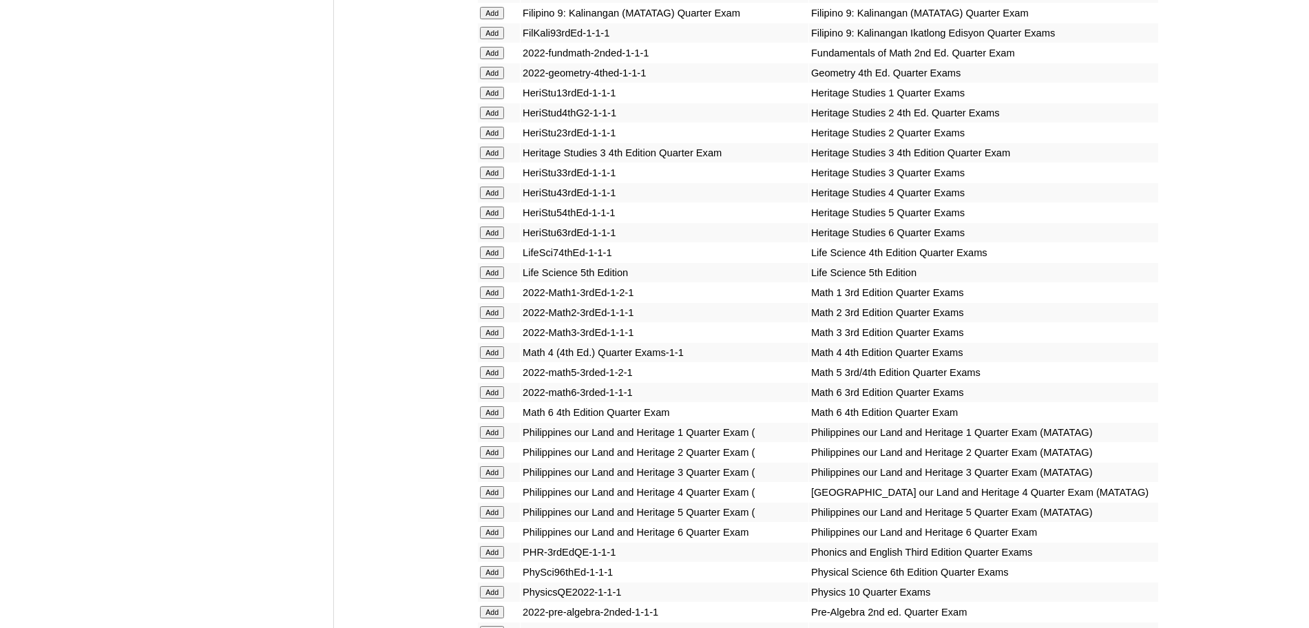
scroll to position [2724, 0]
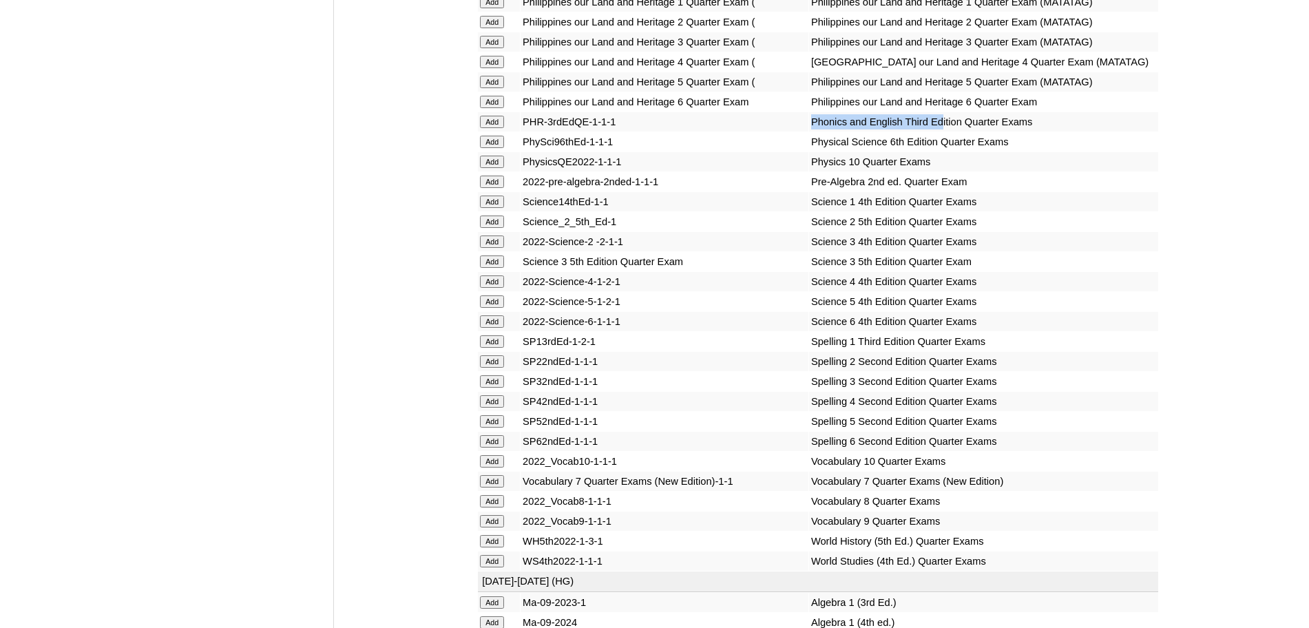
drag, startPoint x: 910, startPoint y: 211, endPoint x: 722, endPoint y: 209, distance: 188.7
click at [722, 132] on tr "Add PHR-3rdEdQE-1-1-1 Phonics and English Third Edition Quarter Exams" at bounding box center [818, 121] width 680 height 19
click at [809, 171] on td "Physics 10 Quarter Exams" at bounding box center [983, 161] width 349 height 19
click at [498, 128] on input "Add" at bounding box center [492, 122] width 24 height 12
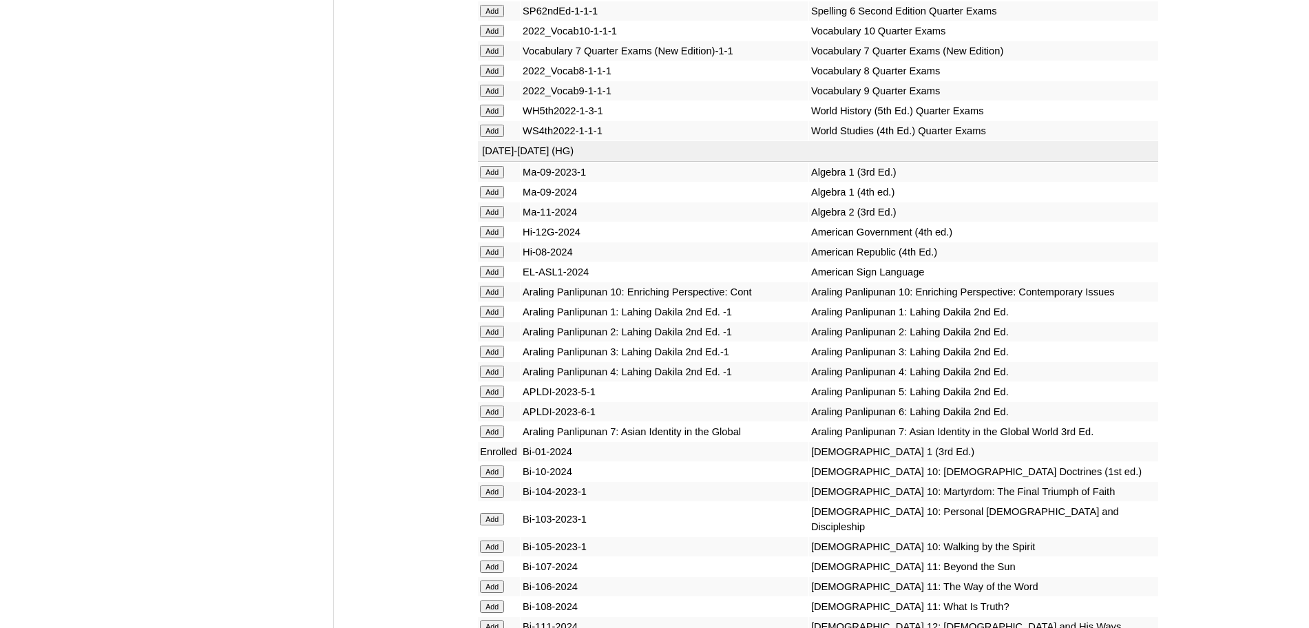
scroll to position [2724, 0]
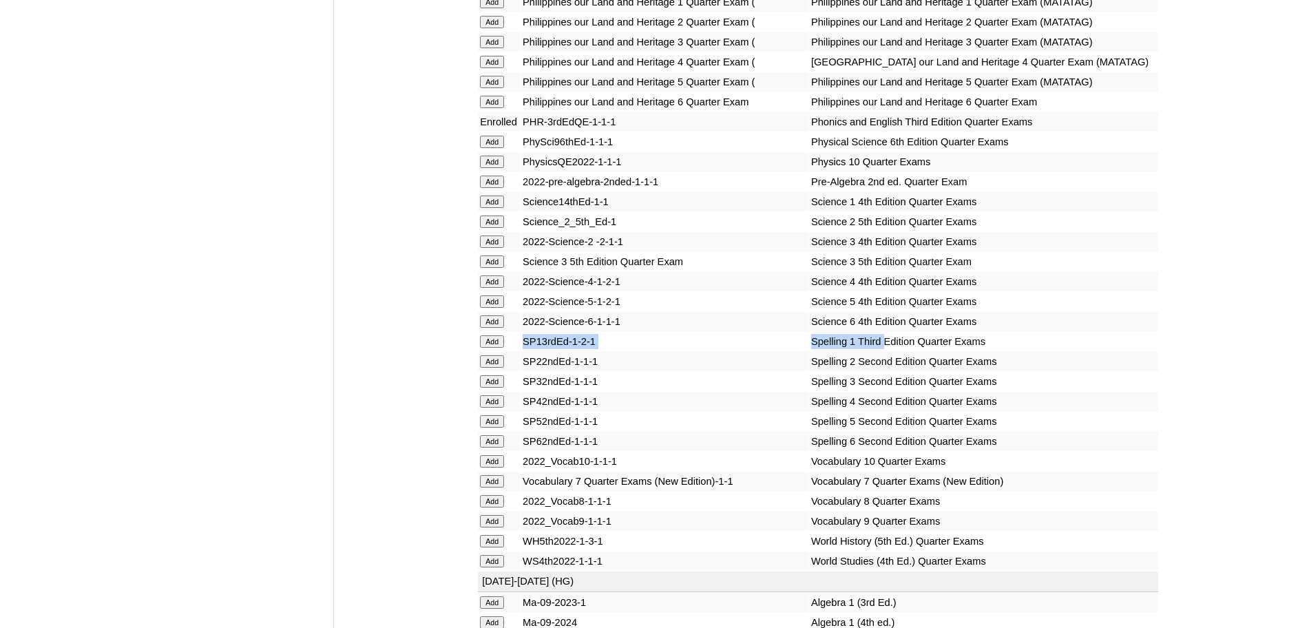
drag, startPoint x: 851, startPoint y: 430, endPoint x: 521, endPoint y: 430, distance: 329.9
click at [521, 351] on tr "Add SP13rdEd-1-2-1 Spelling 1 Third Edition Quarter Exams" at bounding box center [818, 341] width 680 height 19
click at [499, 348] on input "Add" at bounding box center [492, 341] width 24 height 12
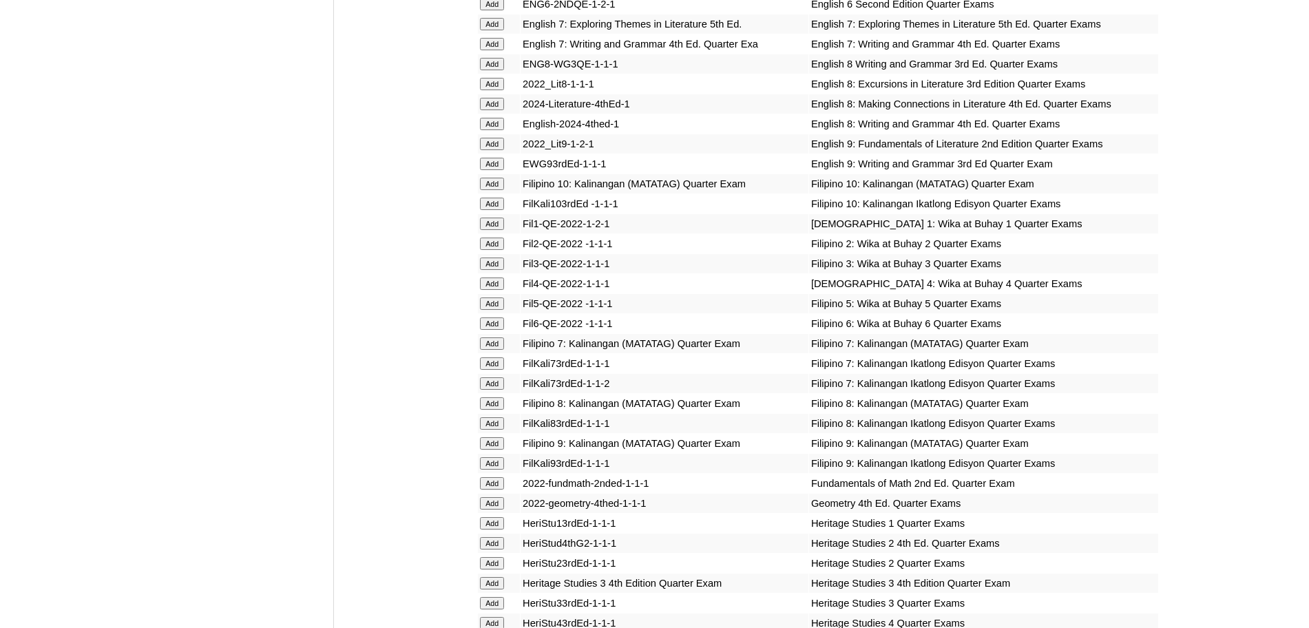
scroll to position [2294, 0]
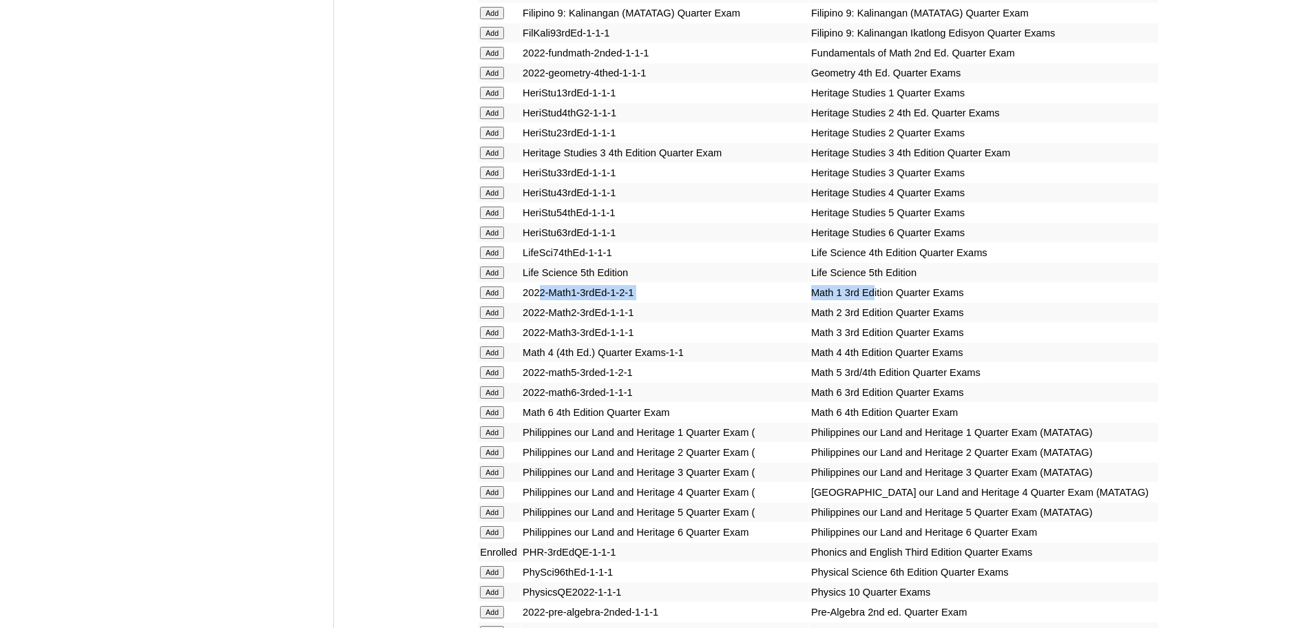
drag, startPoint x: 843, startPoint y: 313, endPoint x: 543, endPoint y: 315, distance: 299.6
click at [543, 302] on tr "Add 2022-Math1-3rdEd-1-2-1 Math 1 3rd Edition Quarter Exams" at bounding box center [818, 292] width 680 height 19
click at [480, 299] on input "Add" at bounding box center [492, 292] width 24 height 12
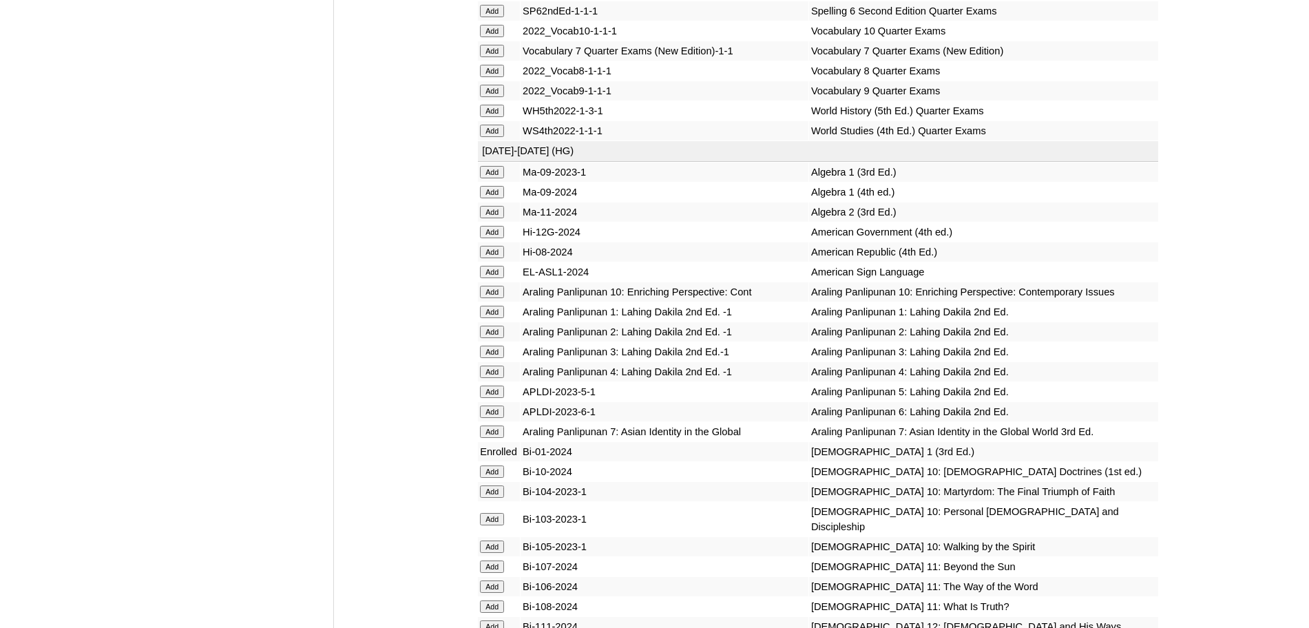
scroll to position [2724, 0]
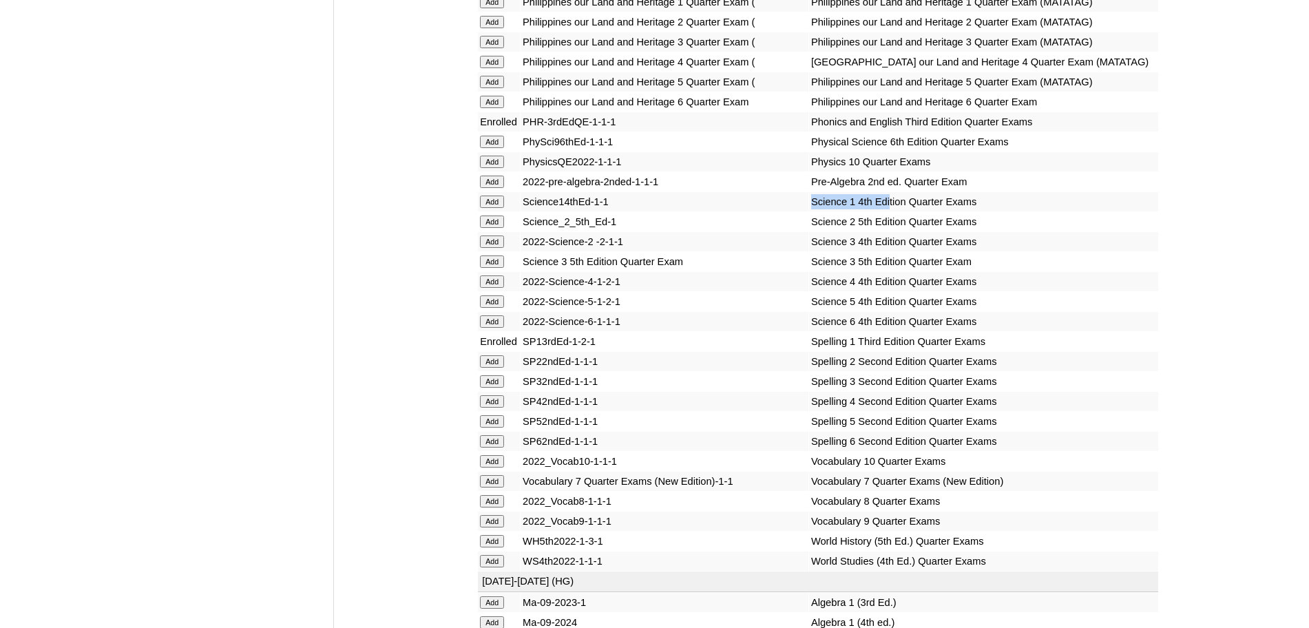
drag, startPoint x: 861, startPoint y: 291, endPoint x: 736, endPoint y: 291, distance: 124.6
click at [736, 211] on tr "Add Science14thEd-1-1 Science 1 4th Edition Quarter Exams" at bounding box center [818, 201] width 680 height 19
click at [492, 208] on input "Add" at bounding box center [492, 202] width 24 height 12
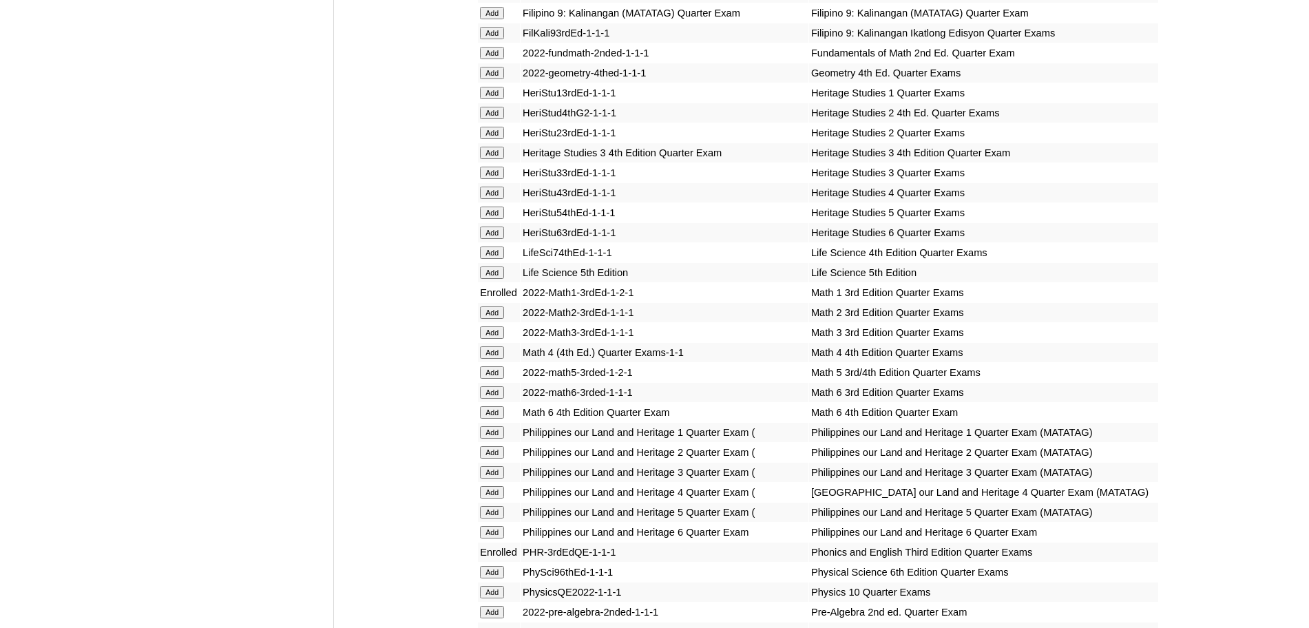
scroll to position [1863, 0]
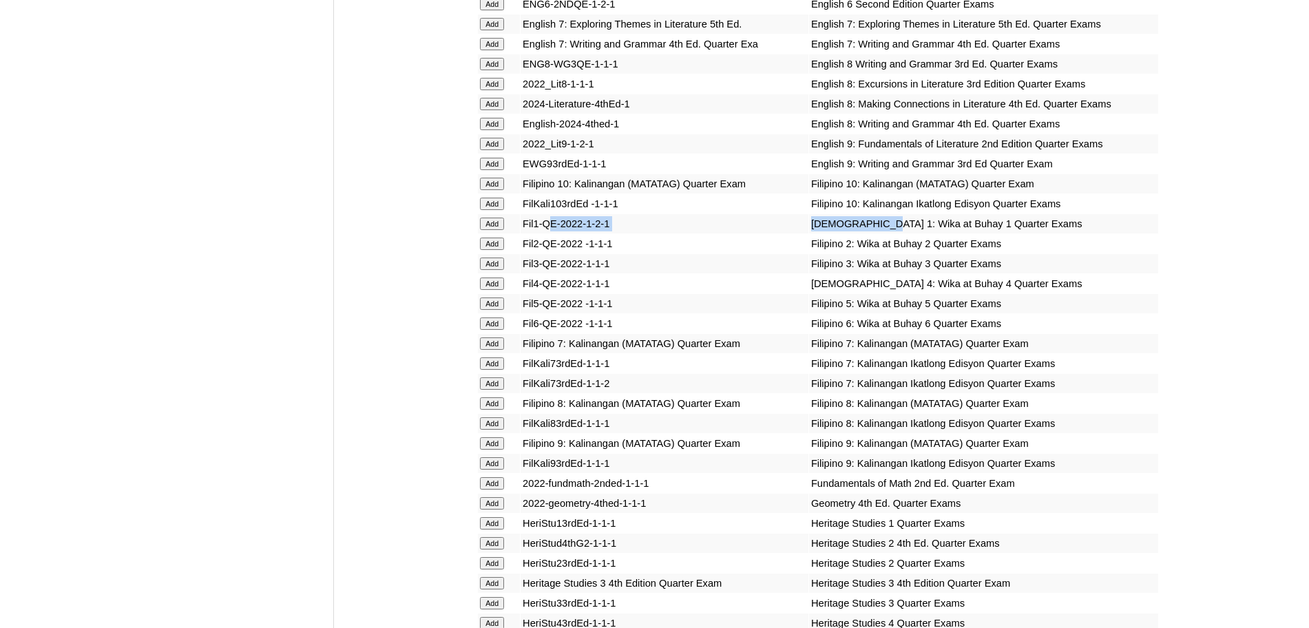
drag, startPoint x: 837, startPoint y: 240, endPoint x: 548, endPoint y: 240, distance: 288.5
click at [548, 233] on tr "Add Fil1-QE-2022-1-2-1 Filipino 1: Wika at Buhay 1 Quarter Exams" at bounding box center [818, 223] width 680 height 19
click at [497, 230] on input "Add" at bounding box center [492, 224] width 24 height 12
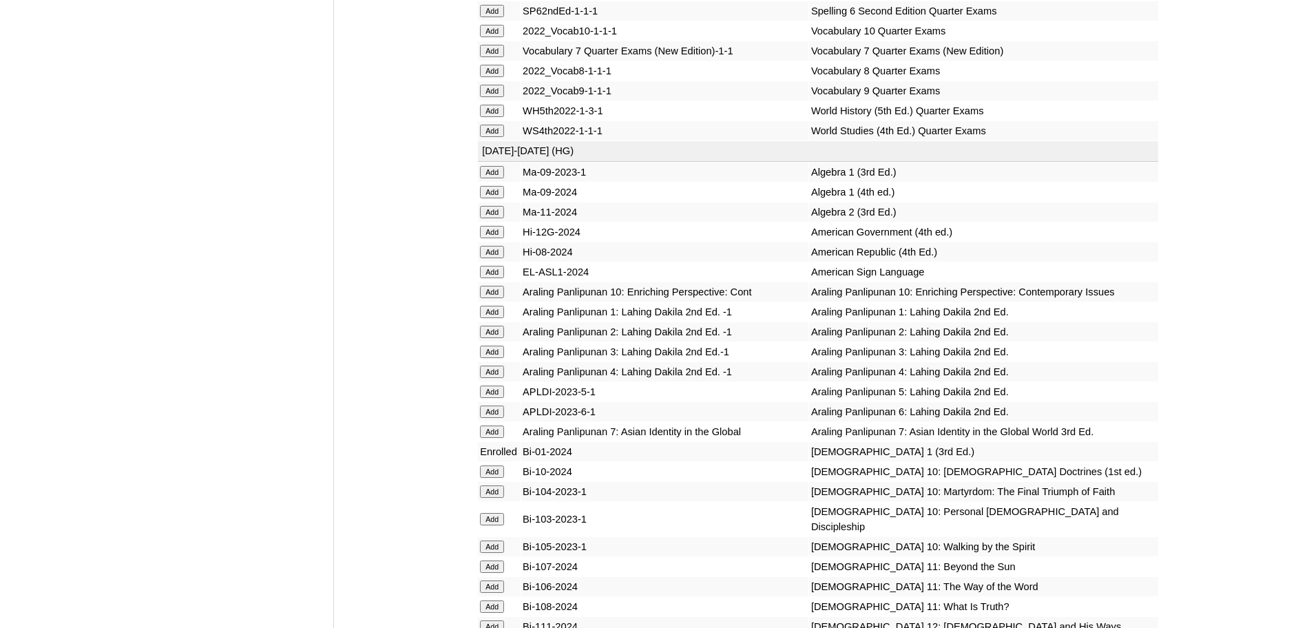
scroll to position [2294, 0]
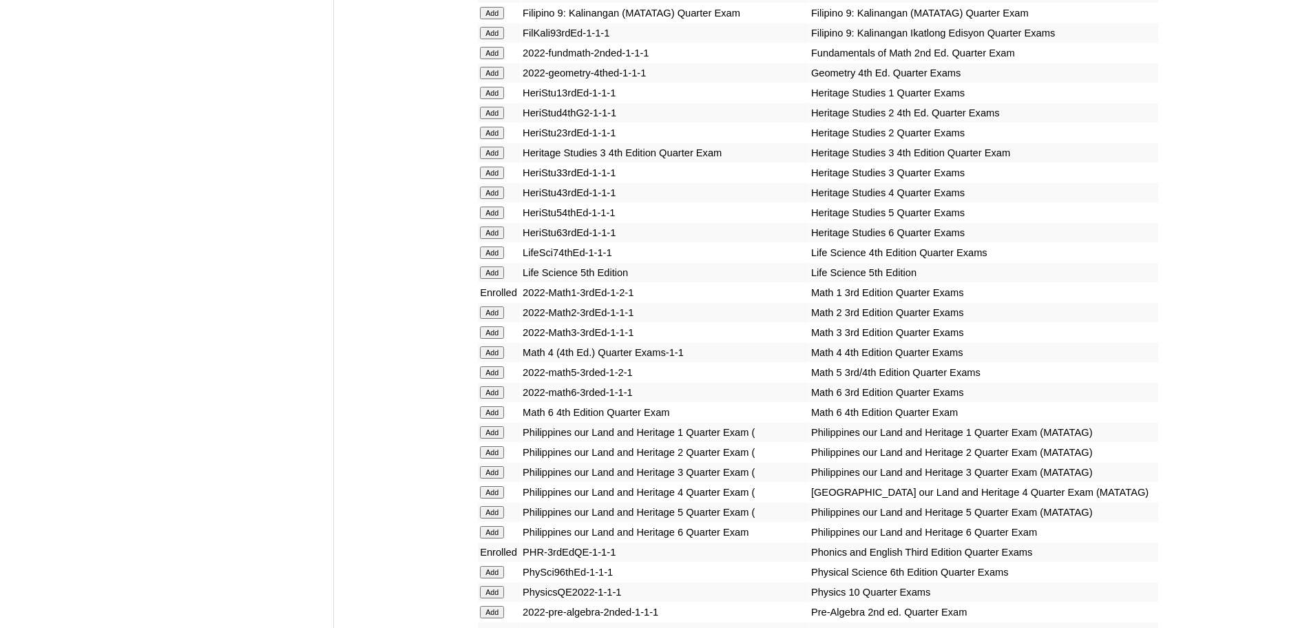
click at [495, 439] on input "Add" at bounding box center [492, 432] width 24 height 12
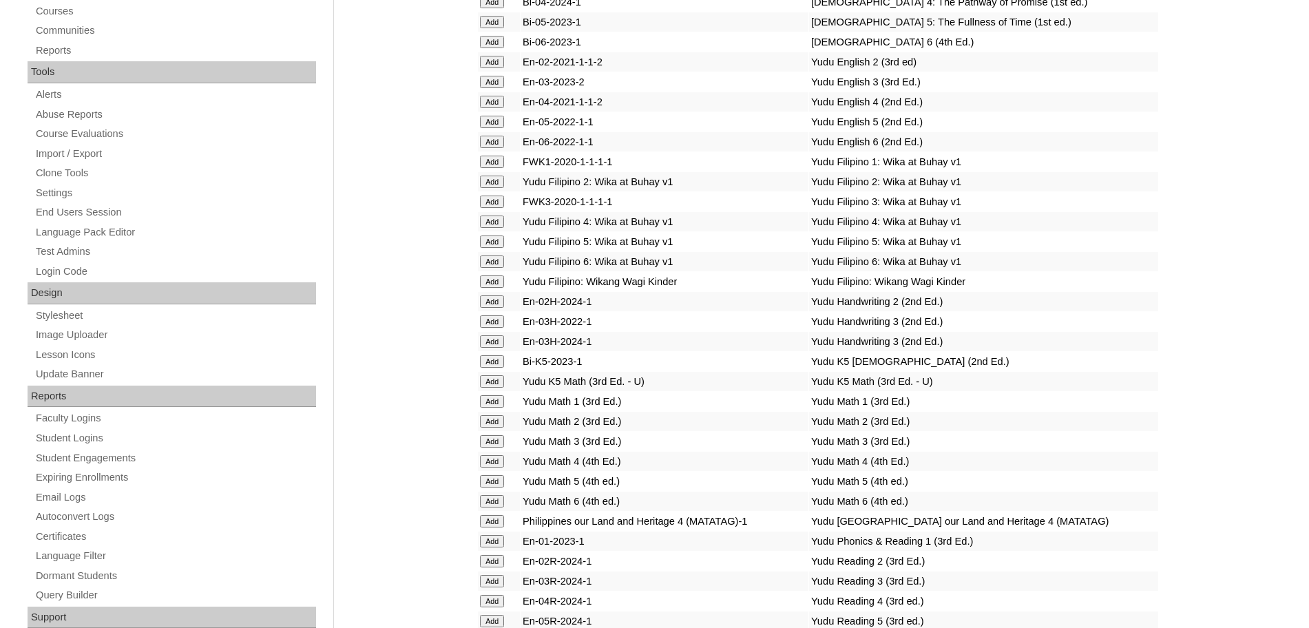
scroll to position [142, 0]
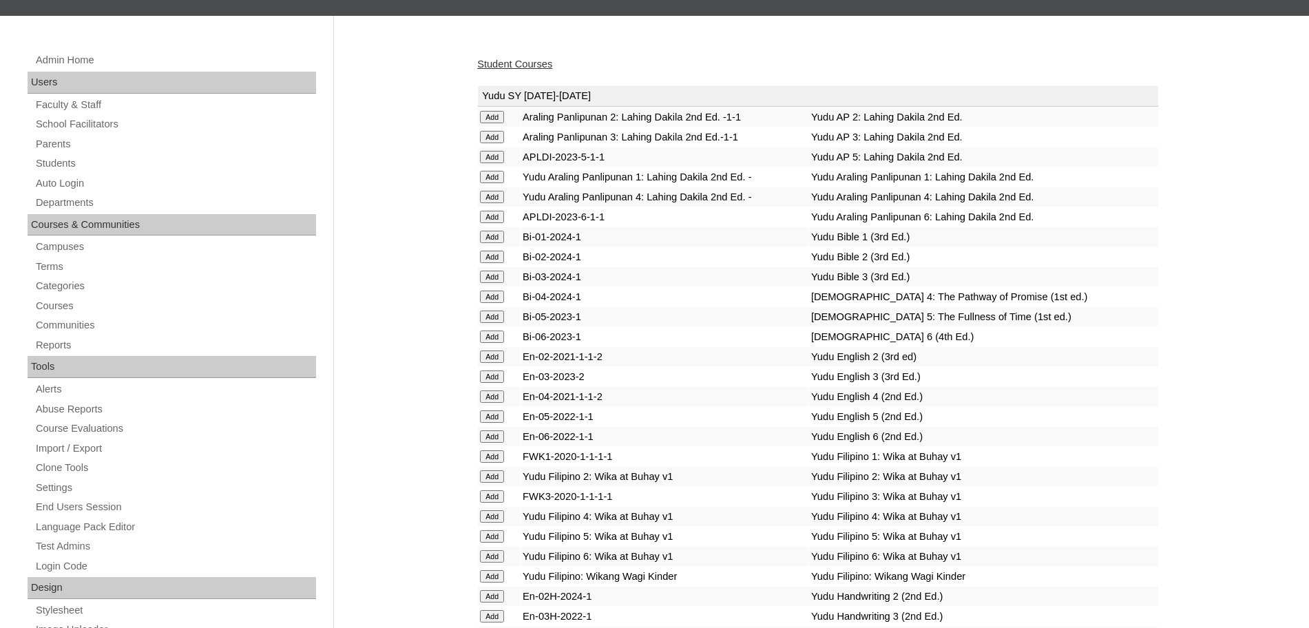
click at [516, 65] on link "Student Courses" at bounding box center [514, 64] width 75 height 11
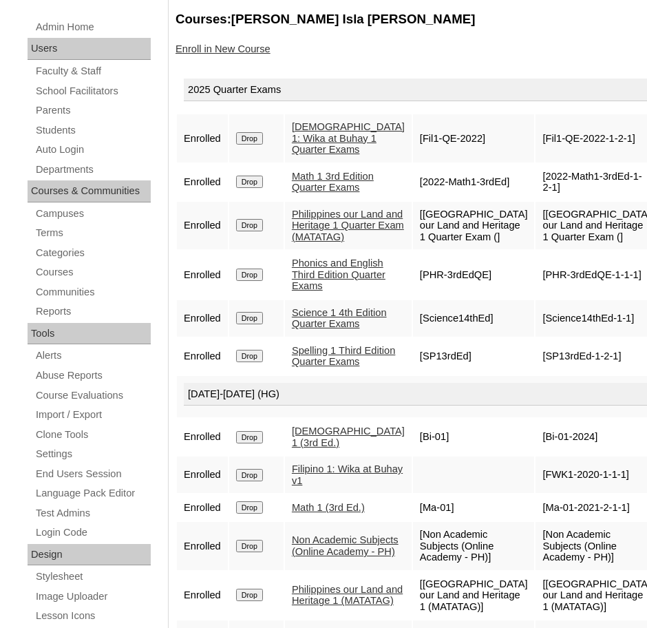
scroll to position [180, 0]
